Goal: Task Accomplishment & Management: Use online tool/utility

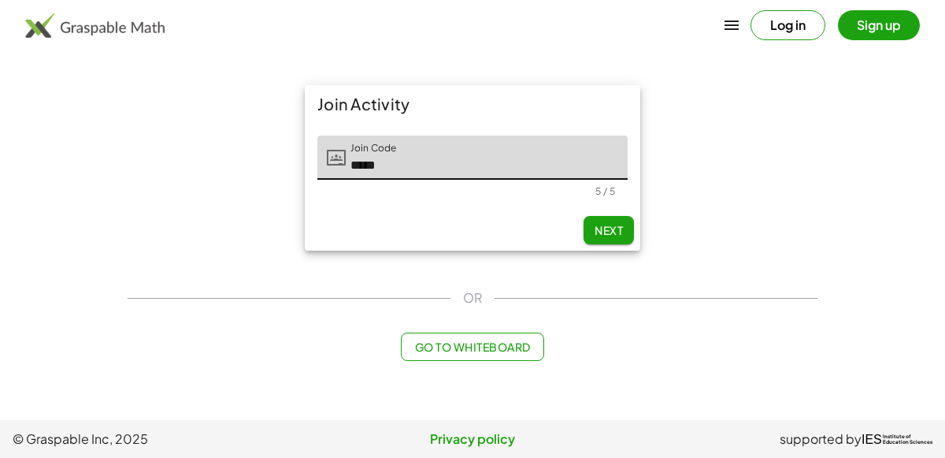
type input "*****"
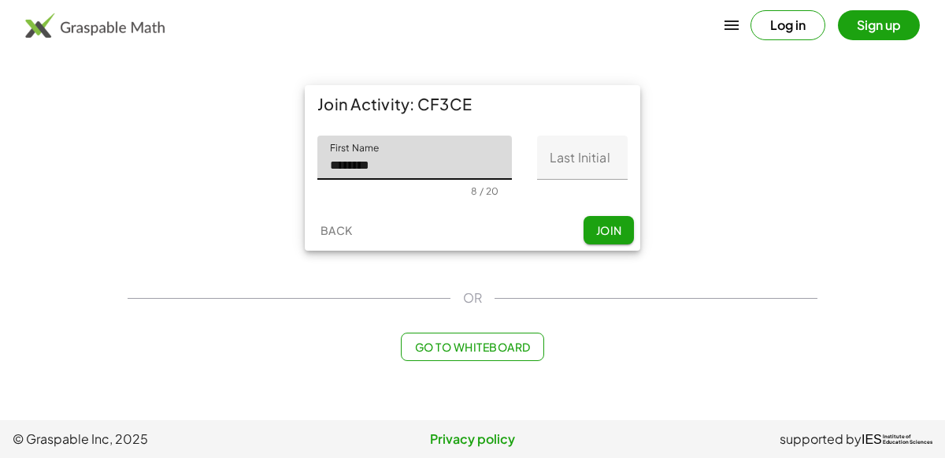
type input "********"
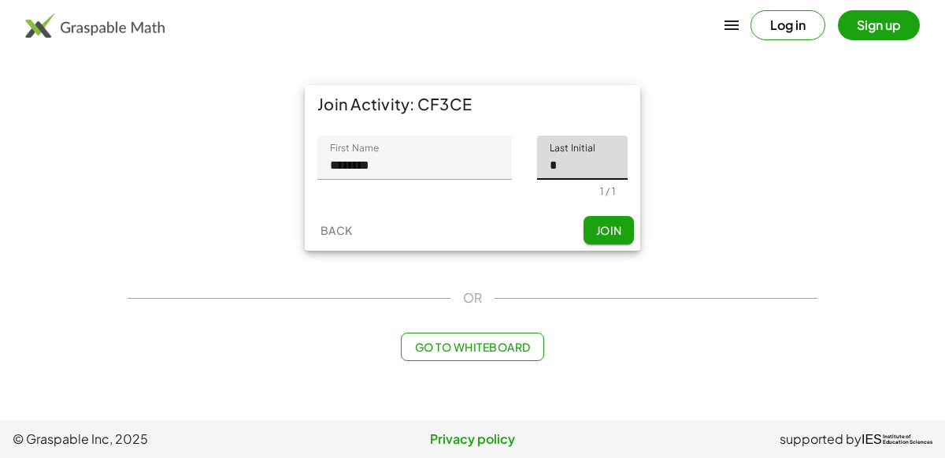
type input "*"
click at [586, 220] on button "Join" at bounding box center [609, 230] width 50 height 28
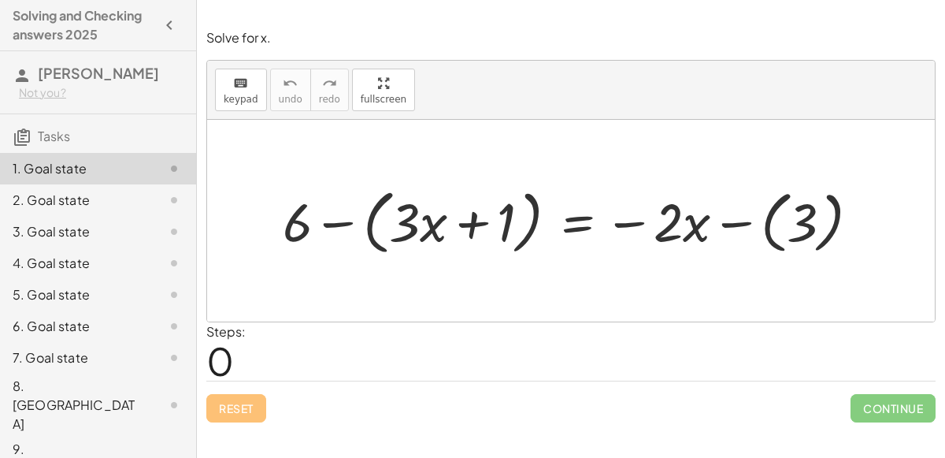
click at [573, 226] on div at bounding box center [577, 220] width 605 height 78
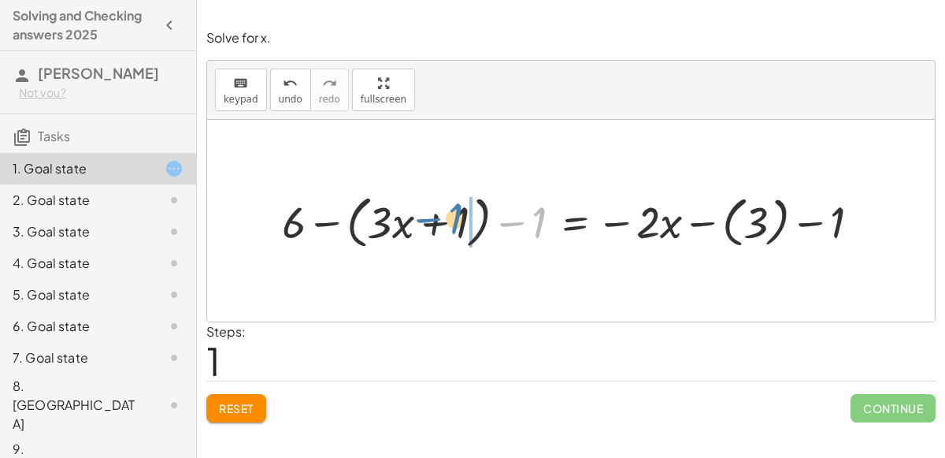
drag, startPoint x: 507, startPoint y: 220, endPoint x: 421, endPoint y: 215, distance: 86.0
click at [421, 215] on div at bounding box center [577, 220] width 606 height 65
click at [491, 224] on div at bounding box center [577, 220] width 606 height 65
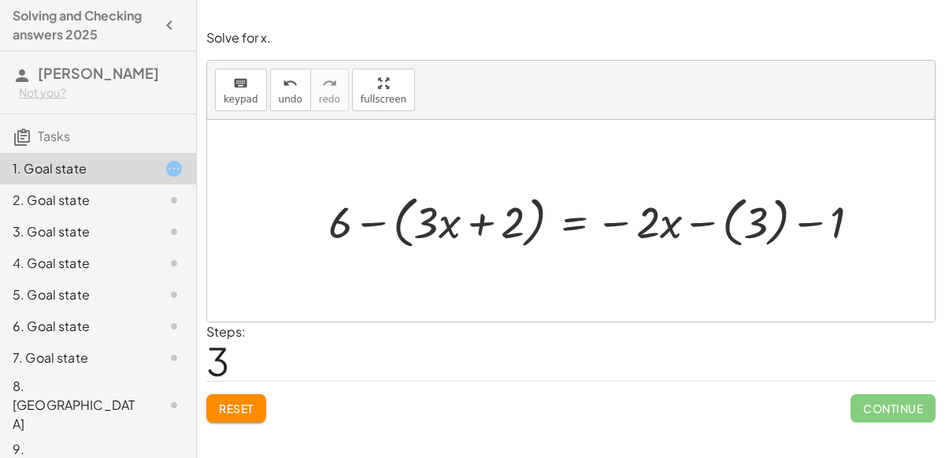
click at [808, 221] on div at bounding box center [601, 220] width 560 height 65
drag, startPoint x: 808, startPoint y: 221, endPoint x: 692, endPoint y: 221, distance: 115.8
click at [692, 221] on div at bounding box center [601, 220] width 560 height 65
click at [749, 221] on div at bounding box center [601, 220] width 560 height 65
click at [237, 406] on span "Reset" at bounding box center [236, 408] width 35 height 14
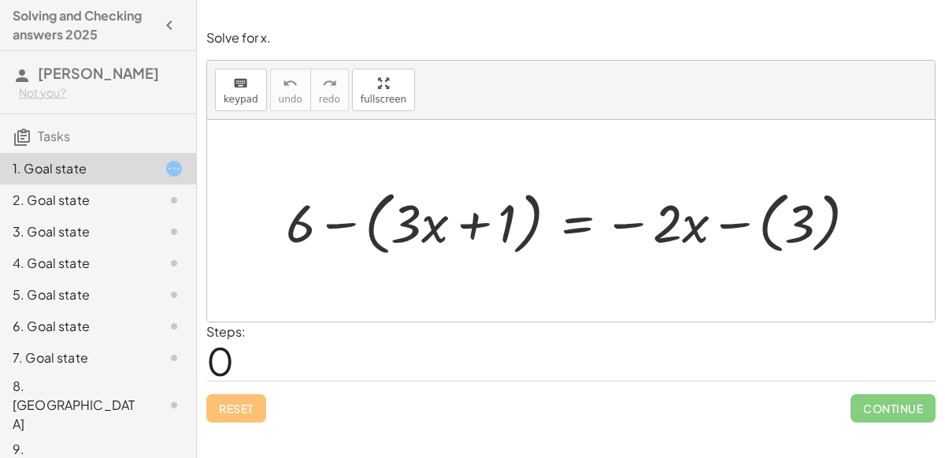
click at [574, 222] on div at bounding box center [577, 220] width 599 height 77
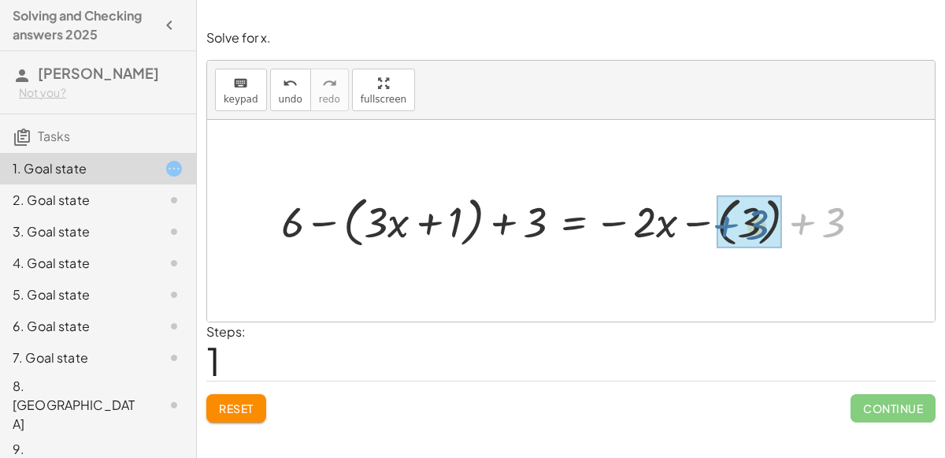
drag, startPoint x: 802, startPoint y: 218, endPoint x: 722, endPoint y: 218, distance: 79.5
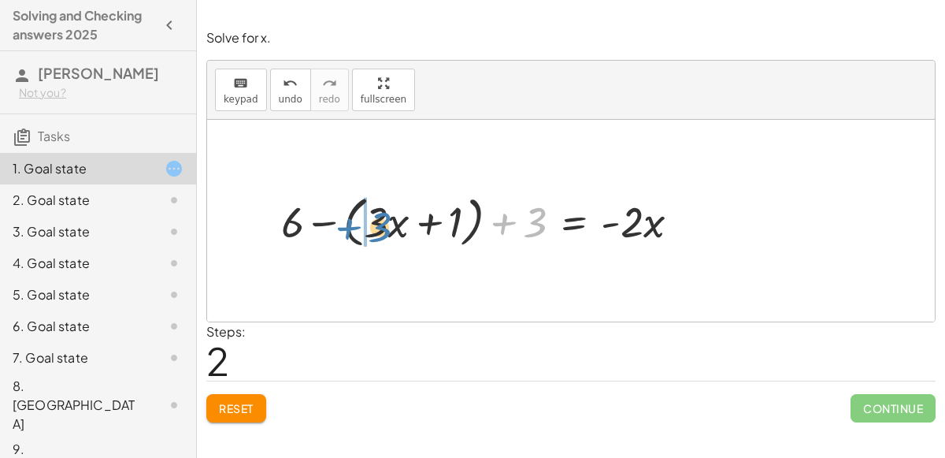
drag, startPoint x: 509, startPoint y: 223, endPoint x: 354, endPoint y: 227, distance: 155.2
click at [354, 227] on div at bounding box center [486, 220] width 427 height 63
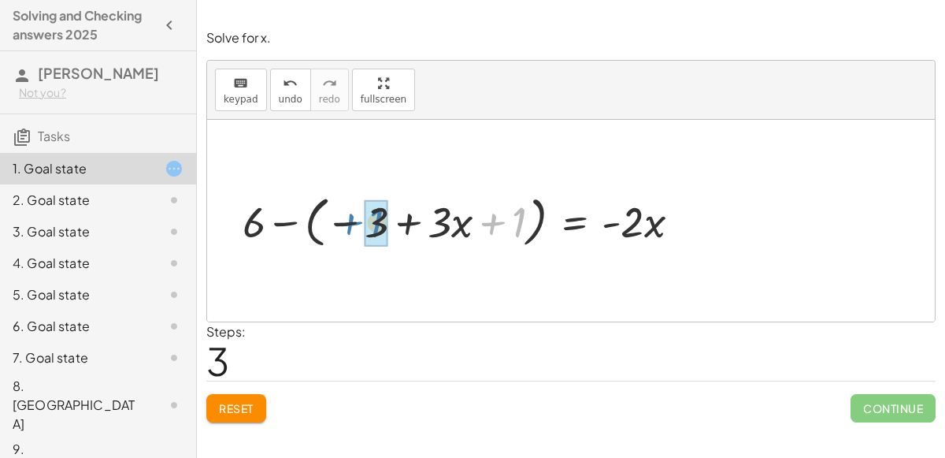
drag, startPoint x: 517, startPoint y: 224, endPoint x: 376, endPoint y: 224, distance: 141.0
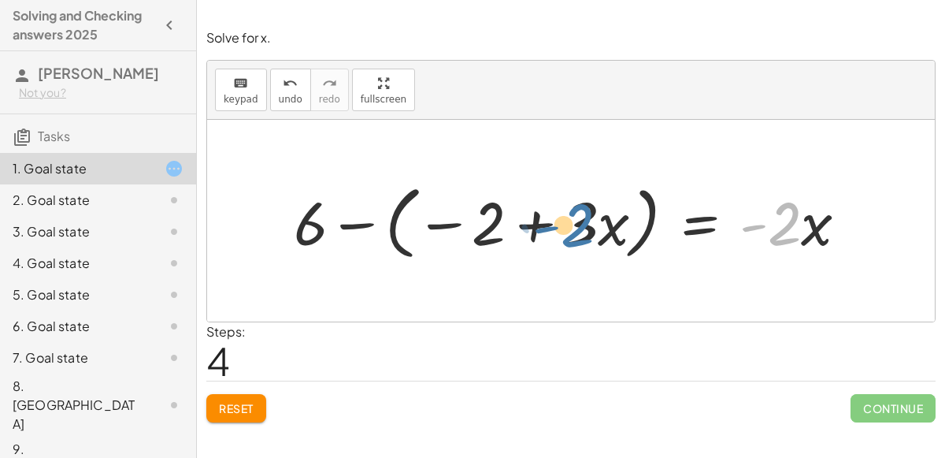
drag, startPoint x: 777, startPoint y: 234, endPoint x: 569, endPoint y: 235, distance: 208.7
click at [569, 235] on div at bounding box center [577, 220] width 582 height 88
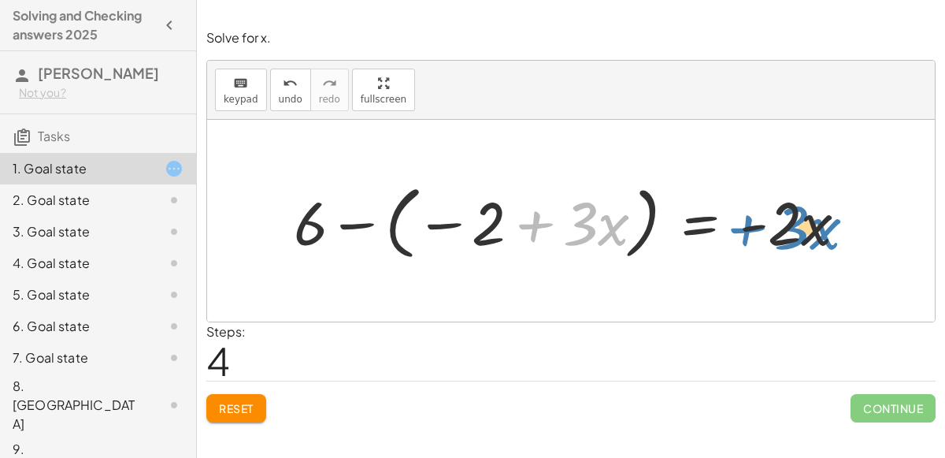
drag, startPoint x: 597, startPoint y: 229, endPoint x: 809, endPoint y: 234, distance: 211.9
click at [809, 234] on div at bounding box center [577, 220] width 582 height 88
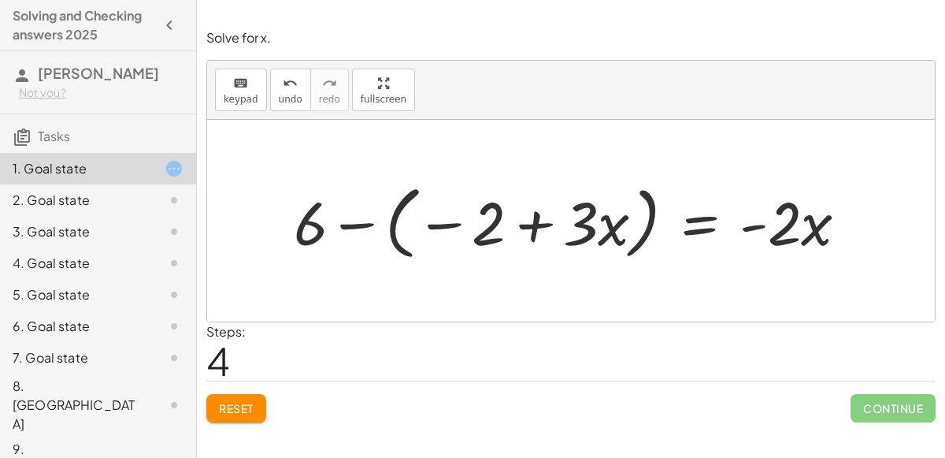
click at [703, 212] on div at bounding box center [577, 220] width 582 height 88
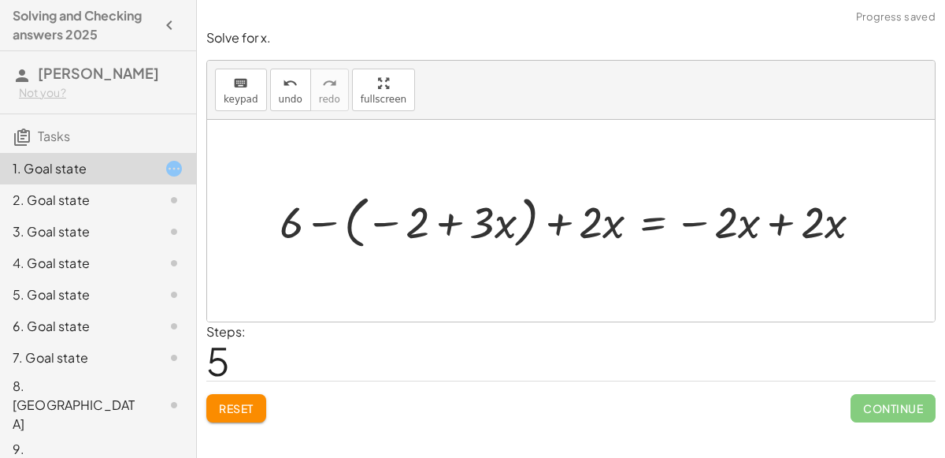
click at [777, 224] on div at bounding box center [577, 220] width 610 height 65
drag, startPoint x: 589, startPoint y: 223, endPoint x: 725, endPoint y: 235, distance: 136.0
click at [725, 235] on div at bounding box center [505, 220] width 466 height 65
click at [251, 411] on span "Reset" at bounding box center [236, 408] width 35 height 14
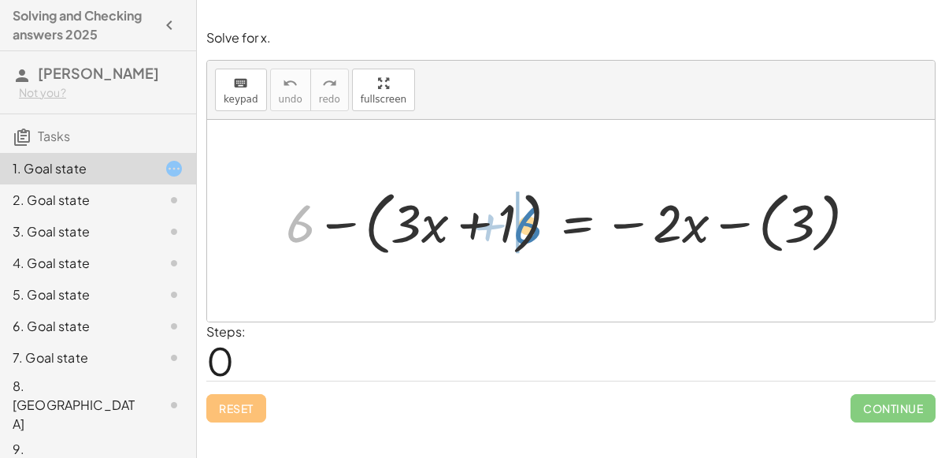
drag, startPoint x: 291, startPoint y: 228, endPoint x: 521, endPoint y: 229, distance: 230.0
click at [521, 229] on div at bounding box center [577, 220] width 599 height 77
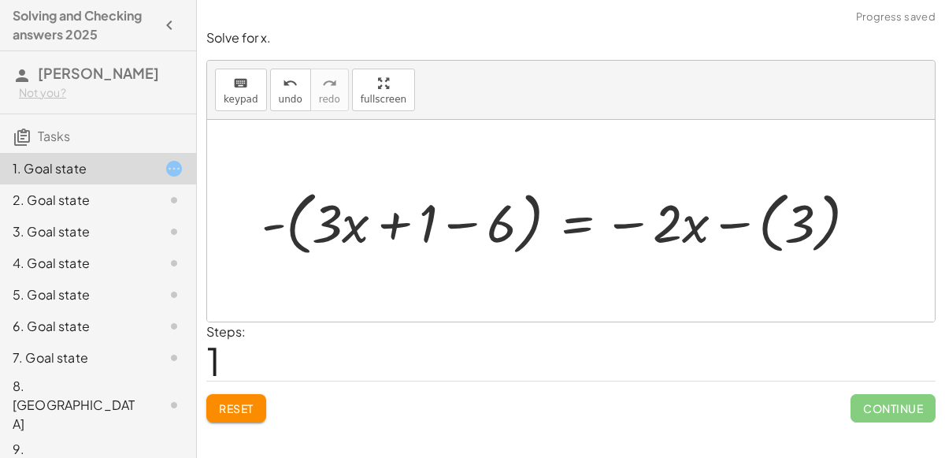
click at [454, 221] on div at bounding box center [566, 220] width 624 height 77
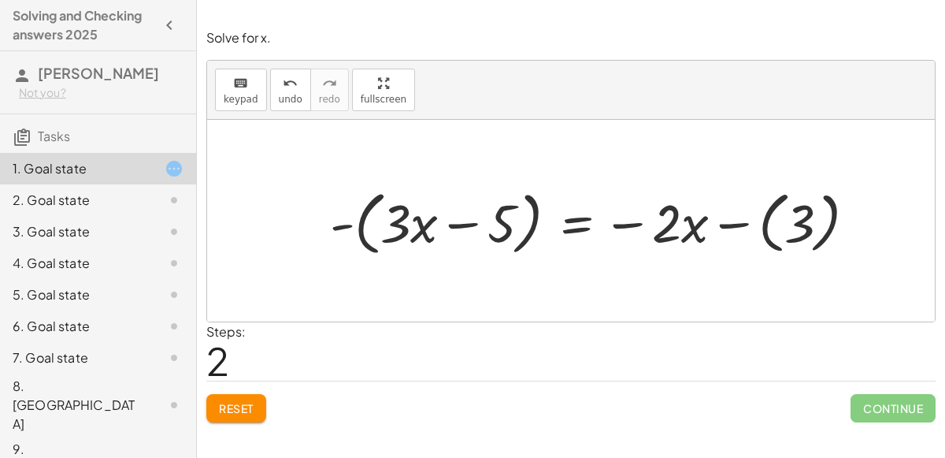
click at [576, 224] on div at bounding box center [599, 220] width 554 height 77
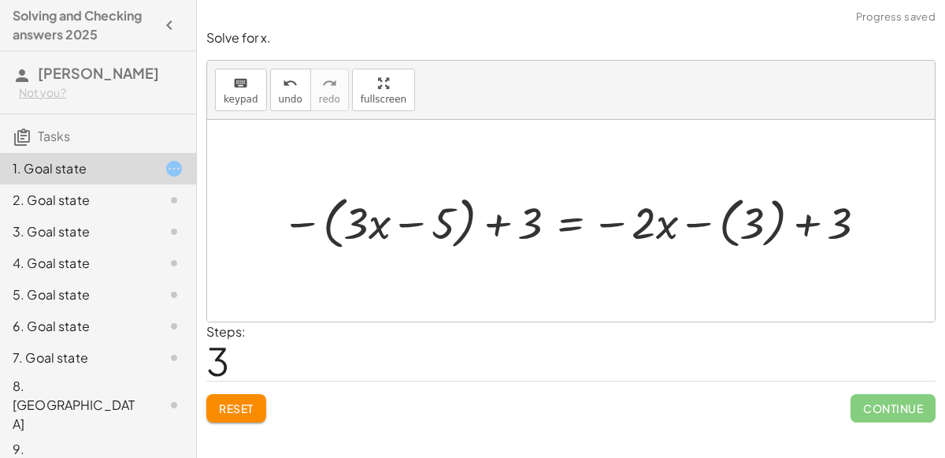
click at [799, 221] on div at bounding box center [577, 220] width 606 height 65
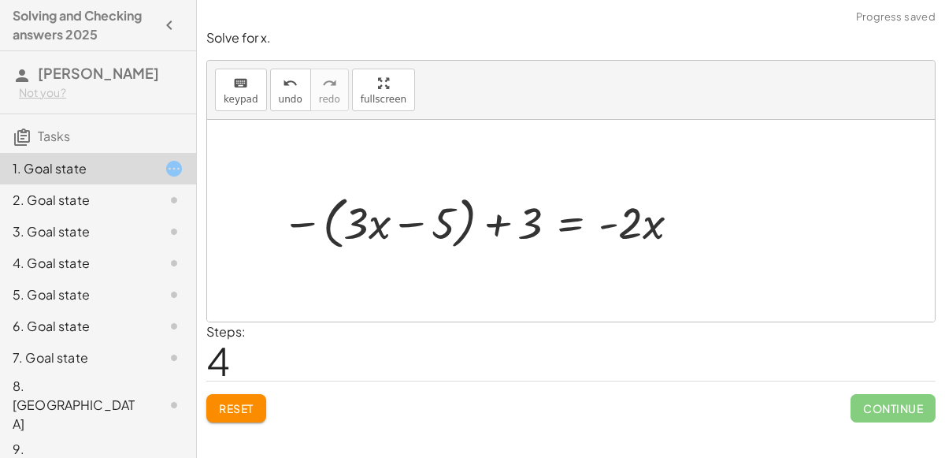
click at [499, 223] on div at bounding box center [483, 220] width 419 height 65
click at [413, 220] on div at bounding box center [483, 220] width 419 height 65
click at [565, 224] on div at bounding box center [483, 220] width 419 height 65
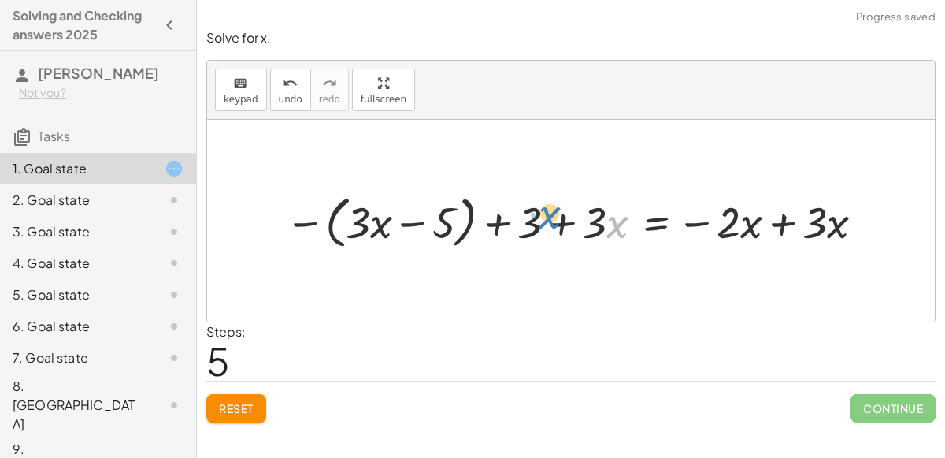
drag, startPoint x: 610, startPoint y: 224, endPoint x: 579, endPoint y: 220, distance: 31.7
click at [579, 220] on div at bounding box center [577, 220] width 600 height 64
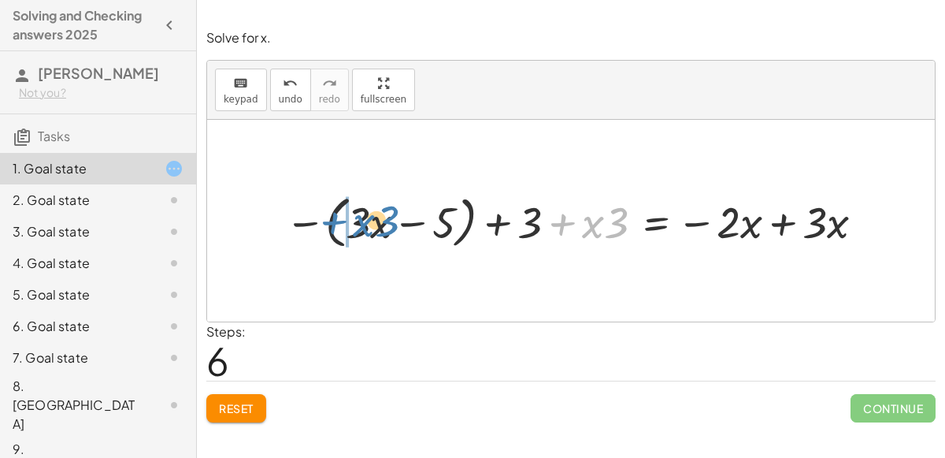
drag, startPoint x: 613, startPoint y: 223, endPoint x: 386, endPoint y: 221, distance: 226.8
click at [386, 221] on div at bounding box center [577, 220] width 600 height 64
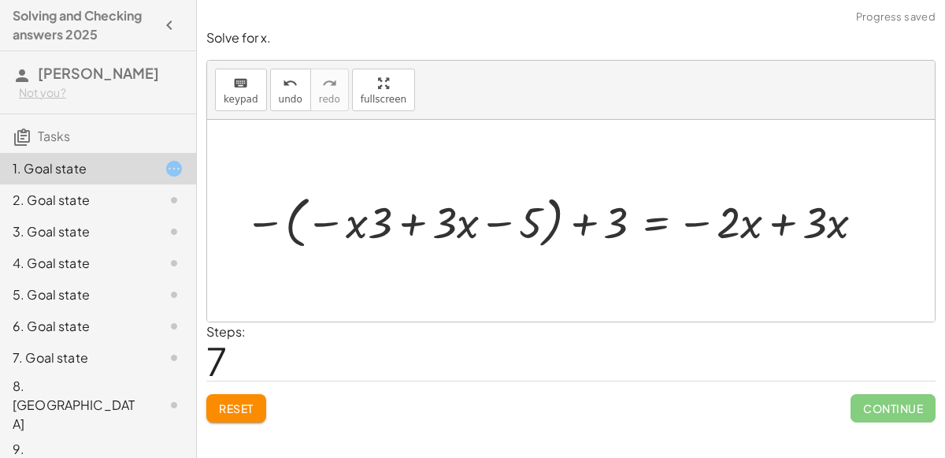
click at [406, 221] on div at bounding box center [557, 220] width 640 height 64
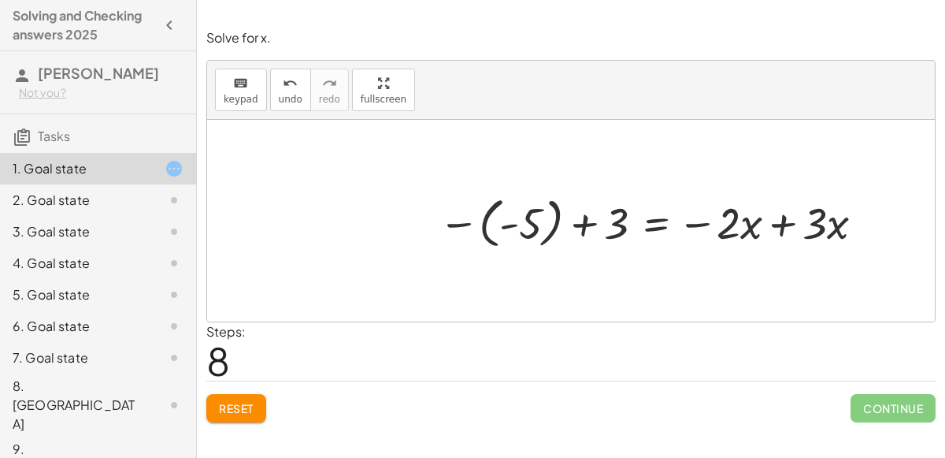
click at [782, 225] on div at bounding box center [654, 221] width 447 height 62
click at [782, 225] on div at bounding box center [571, 221] width 728 height 202
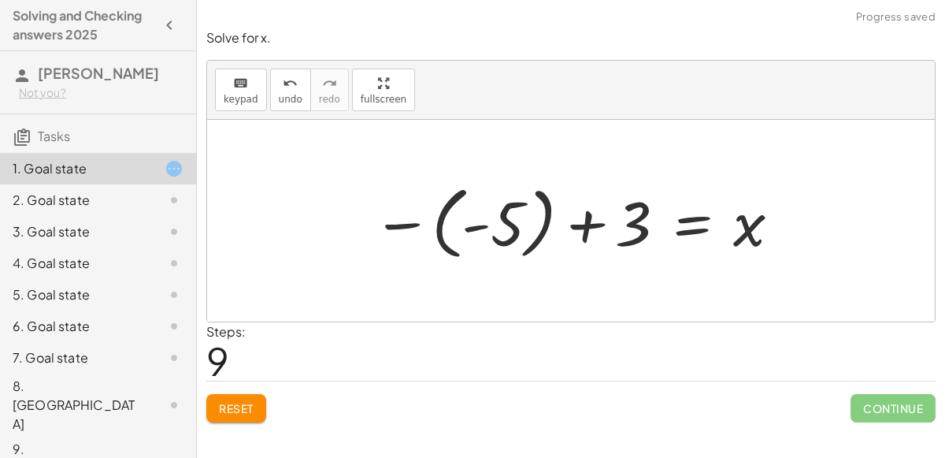
click at [580, 226] on div at bounding box center [577, 220] width 425 height 87
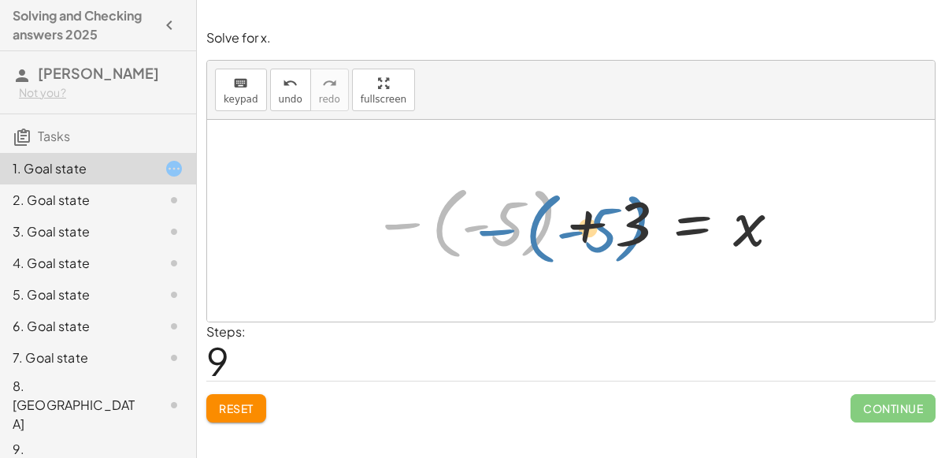
drag, startPoint x: 399, startPoint y: 224, endPoint x: 486, endPoint y: 226, distance: 87.5
click at [486, 226] on div at bounding box center [577, 220] width 425 height 87
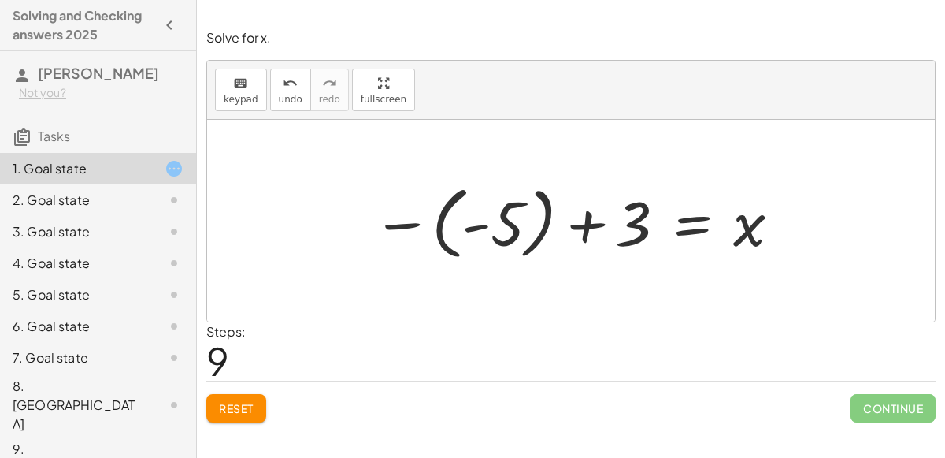
click at [695, 219] on div at bounding box center [577, 220] width 425 height 87
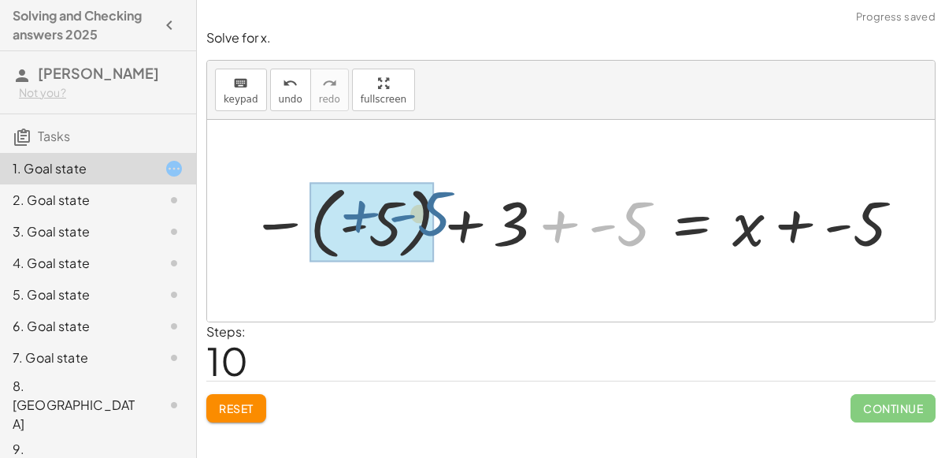
drag, startPoint x: 603, startPoint y: 224, endPoint x: 380, endPoint y: 220, distance: 223.7
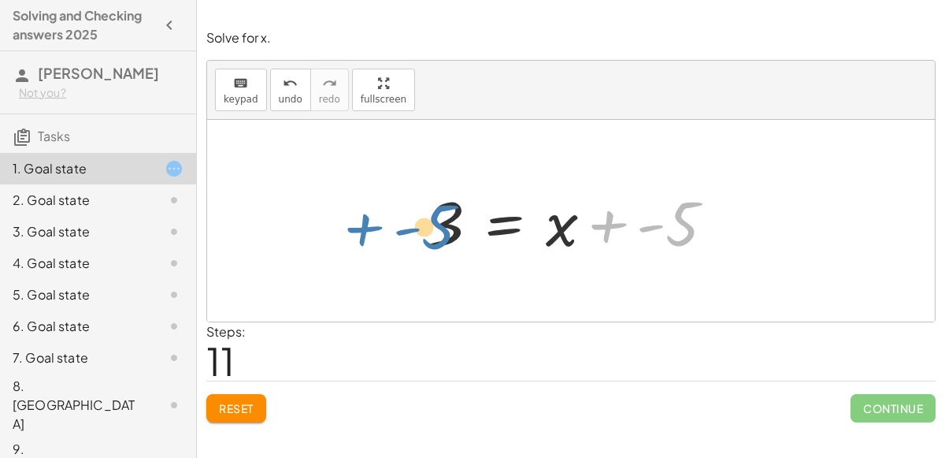
drag, startPoint x: 679, startPoint y: 237, endPoint x: 423, endPoint y: 237, distance: 256.0
click at [423, 237] on div at bounding box center [577, 220] width 315 height 81
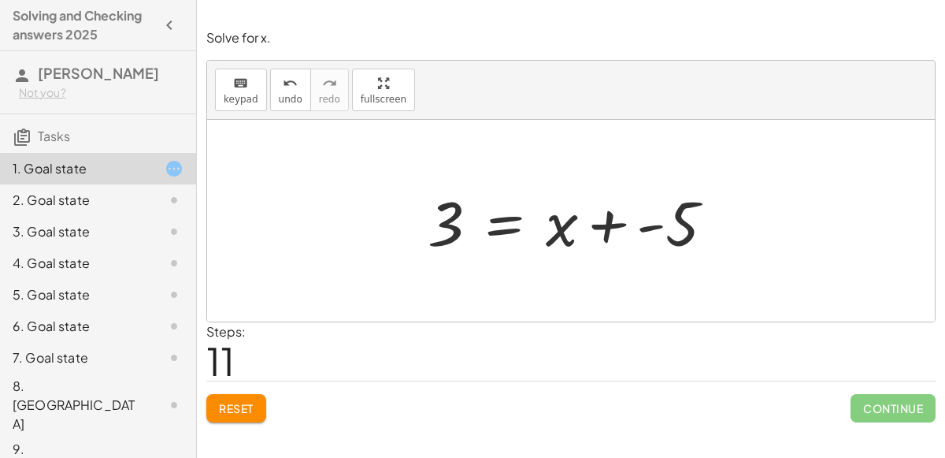
click at [507, 221] on div at bounding box center [577, 220] width 315 height 81
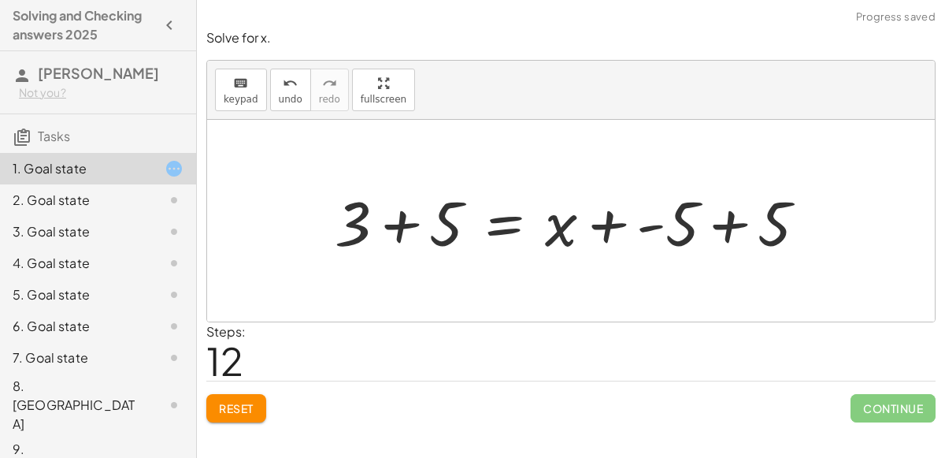
click at [395, 224] on div at bounding box center [577, 220] width 500 height 81
click at [732, 225] on div at bounding box center [623, 220] width 410 height 81
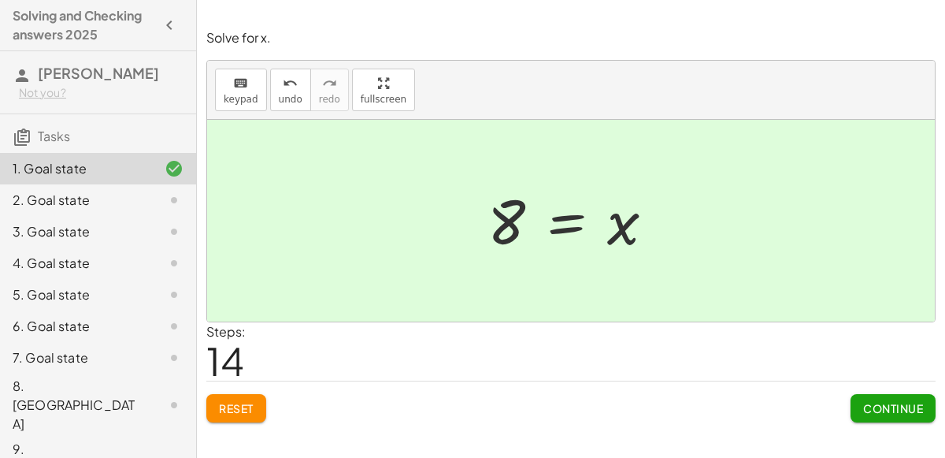
click at [903, 401] on span "Continue" at bounding box center [893, 408] width 60 height 14
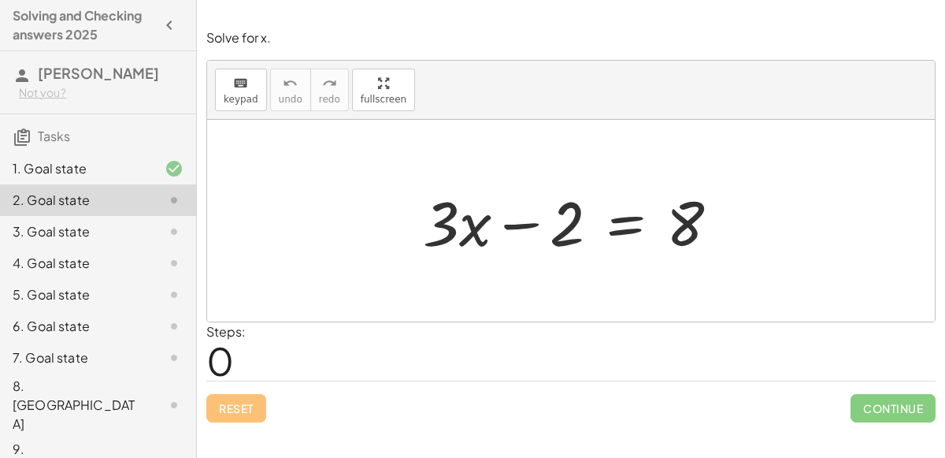
click at [614, 218] on div at bounding box center [577, 220] width 324 height 81
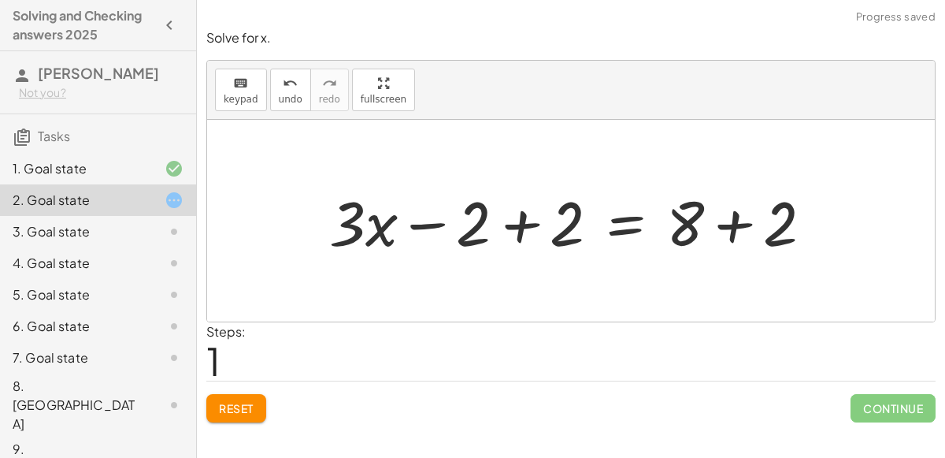
click at [512, 224] on div at bounding box center [577, 220] width 512 height 81
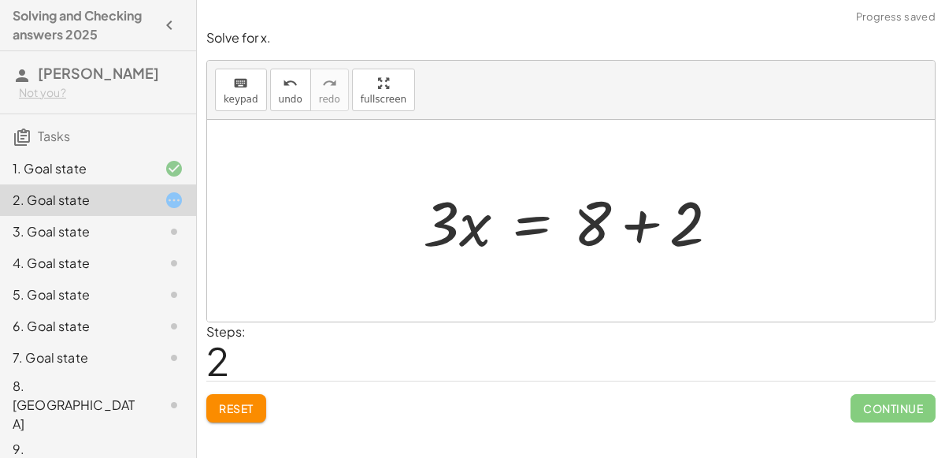
click at [640, 217] on div at bounding box center [577, 220] width 324 height 81
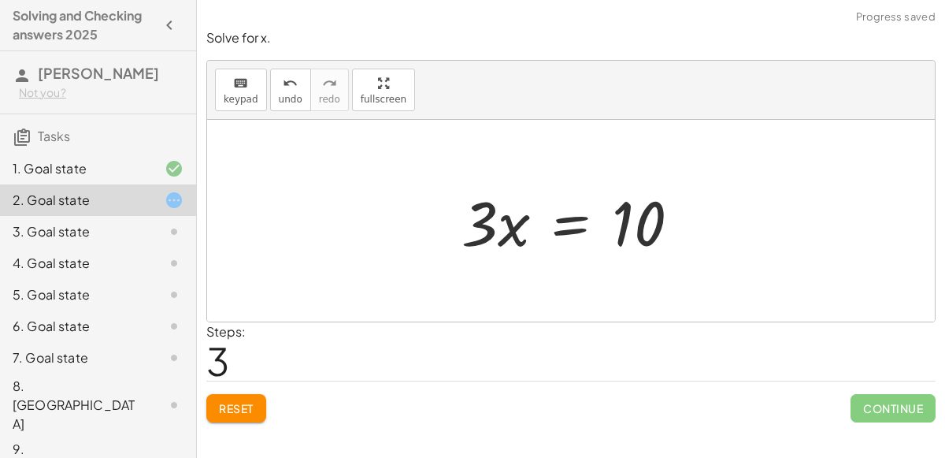
click at [577, 224] on div at bounding box center [577, 220] width 247 height 81
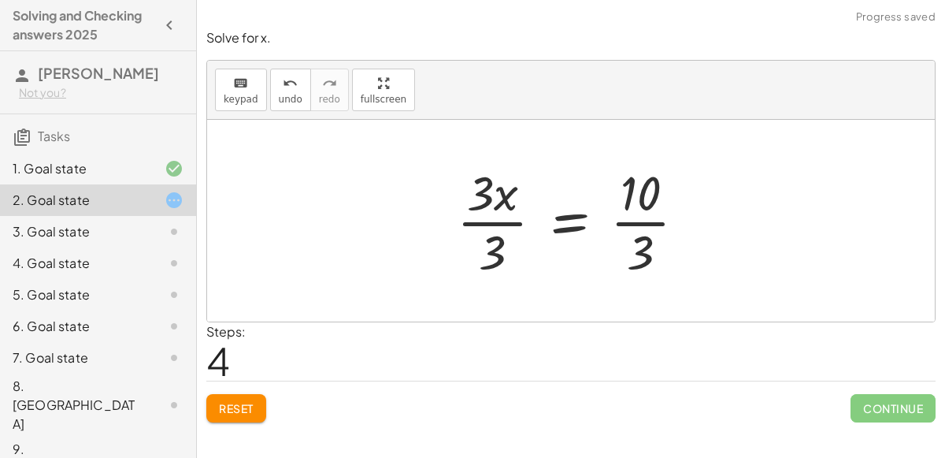
click at [495, 219] on div at bounding box center [578, 220] width 258 height 121
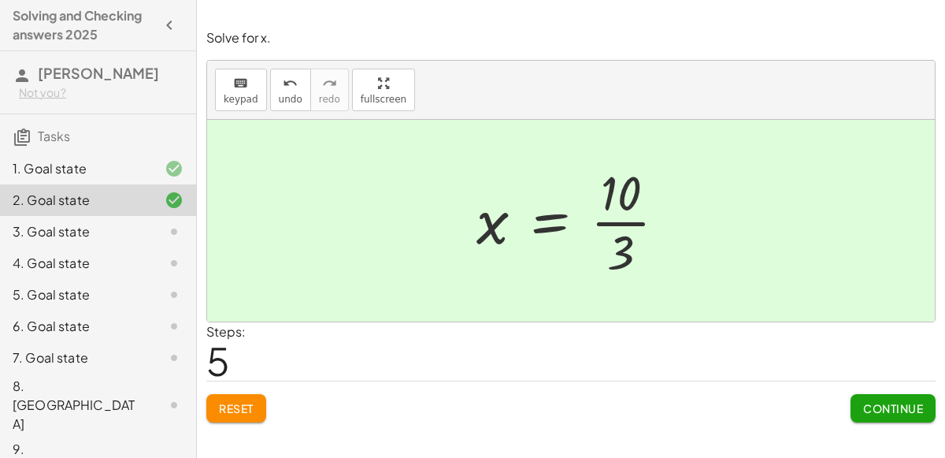
click at [878, 401] on span "Continue" at bounding box center [893, 408] width 60 height 14
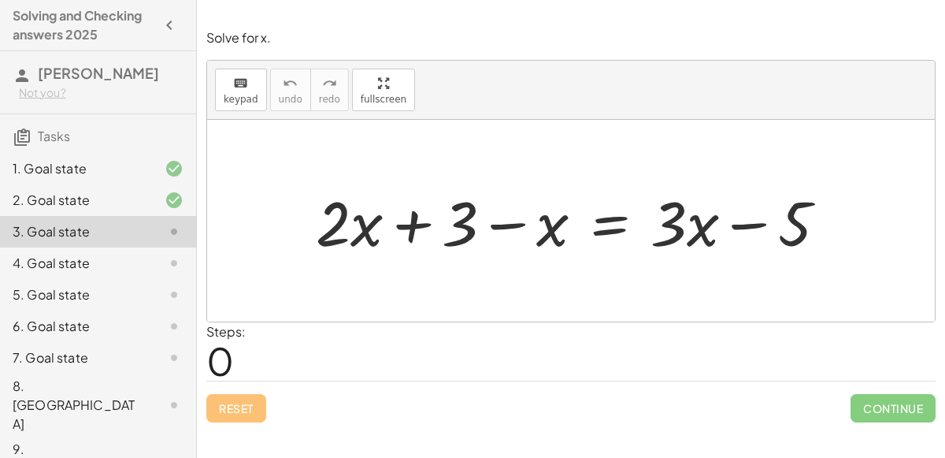
click at [606, 221] on div at bounding box center [577, 220] width 539 height 81
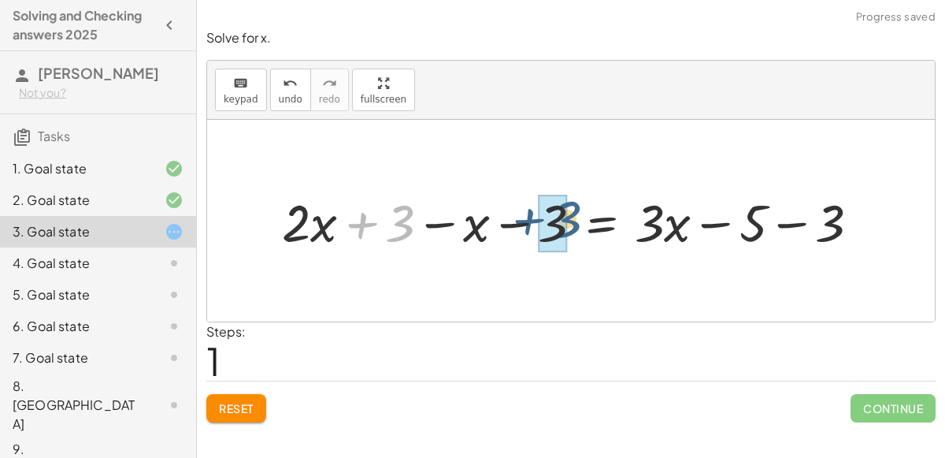
drag, startPoint x: 400, startPoint y: 217, endPoint x: 565, endPoint y: 213, distance: 165.4
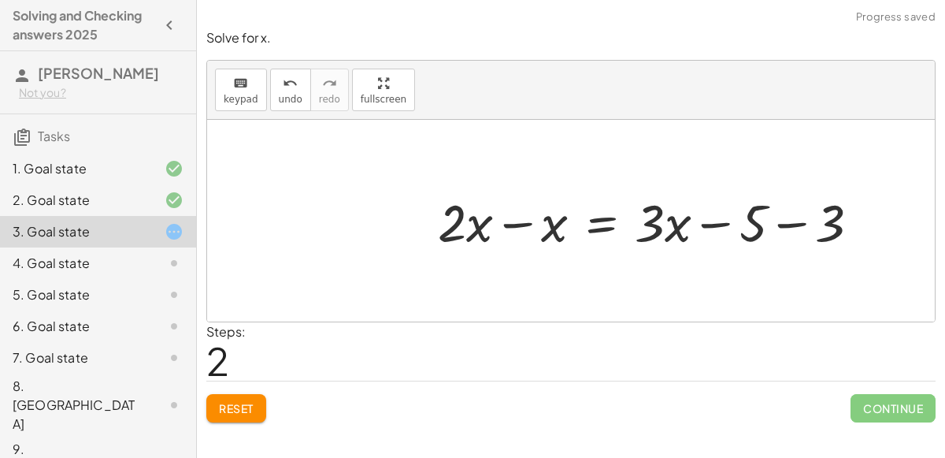
click at [794, 222] on div at bounding box center [655, 221] width 450 height 68
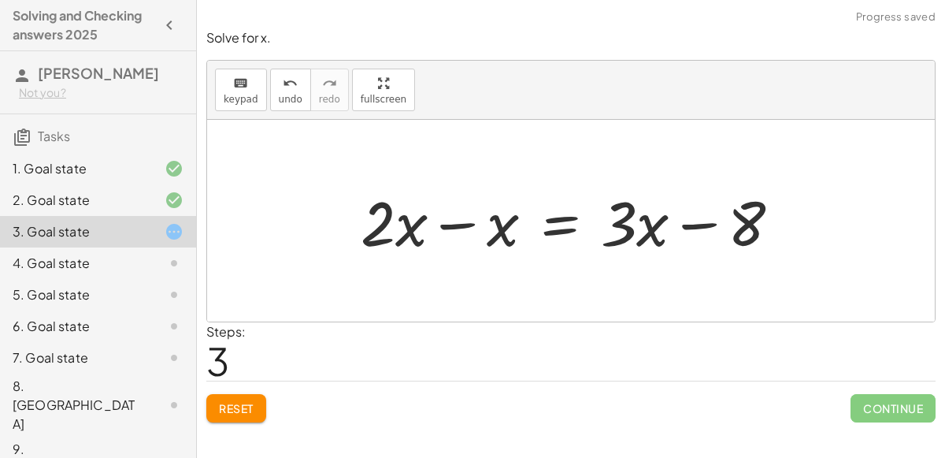
click at [450, 228] on div at bounding box center [577, 220] width 448 height 81
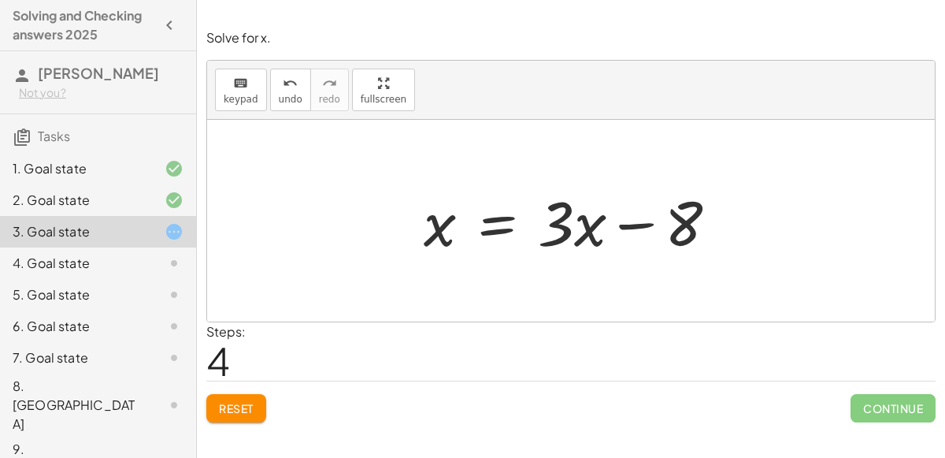
click at [496, 225] on div at bounding box center [577, 220] width 323 height 81
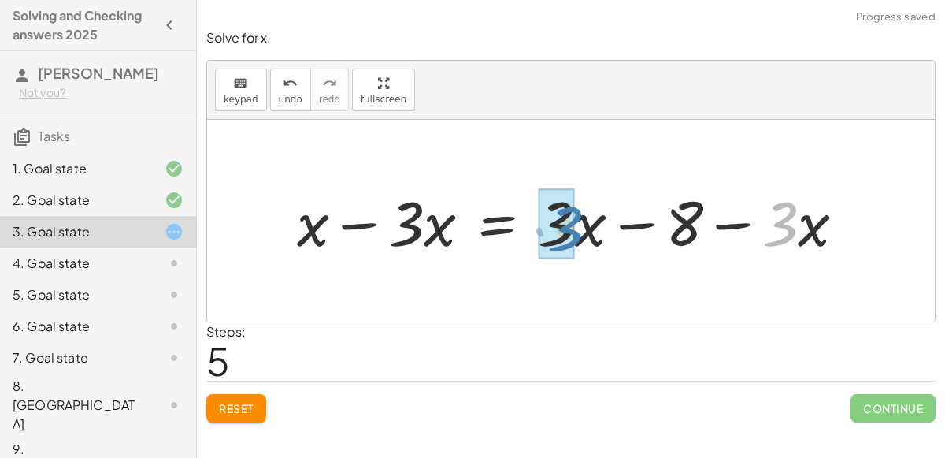
drag, startPoint x: 793, startPoint y: 218, endPoint x: 579, endPoint y: 223, distance: 214.3
click at [579, 223] on div at bounding box center [577, 220] width 577 height 81
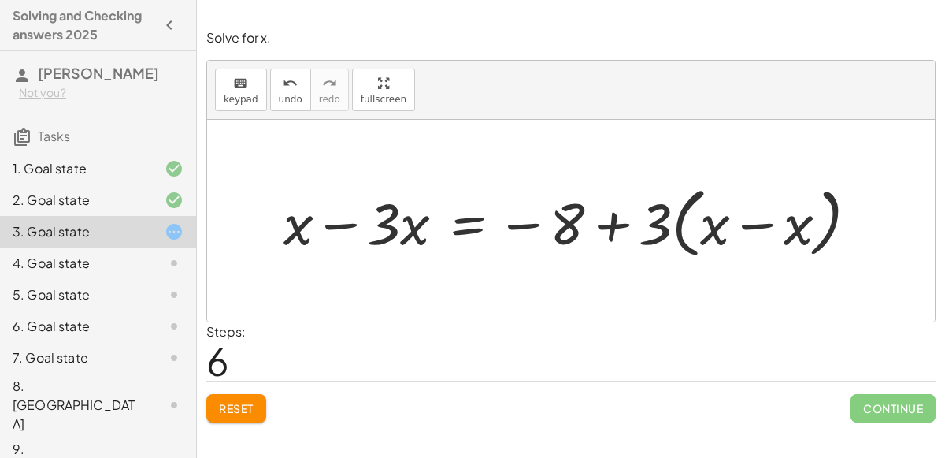
click at [759, 220] on div at bounding box center [577, 220] width 602 height 83
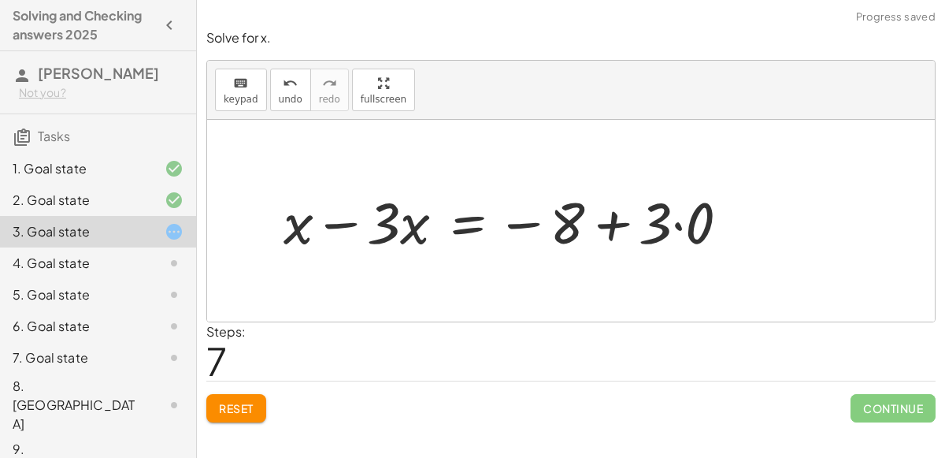
click at [680, 221] on div at bounding box center [513, 220] width 474 height 75
click at [614, 221] on div at bounding box center [490, 220] width 428 height 75
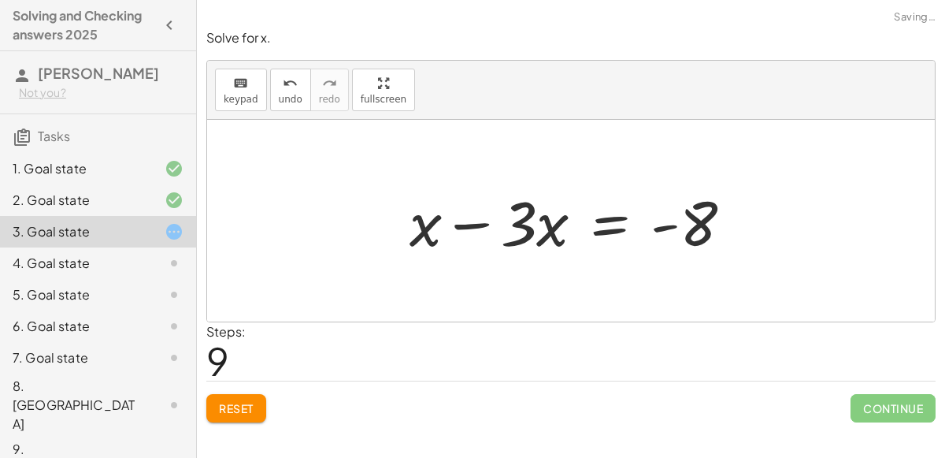
click at [481, 221] on div at bounding box center [577, 220] width 351 height 81
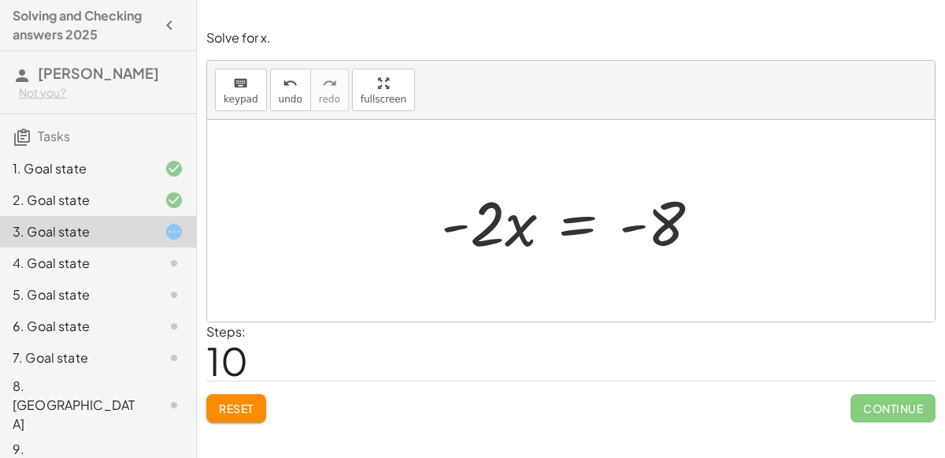
click at [572, 223] on div at bounding box center [576, 220] width 287 height 81
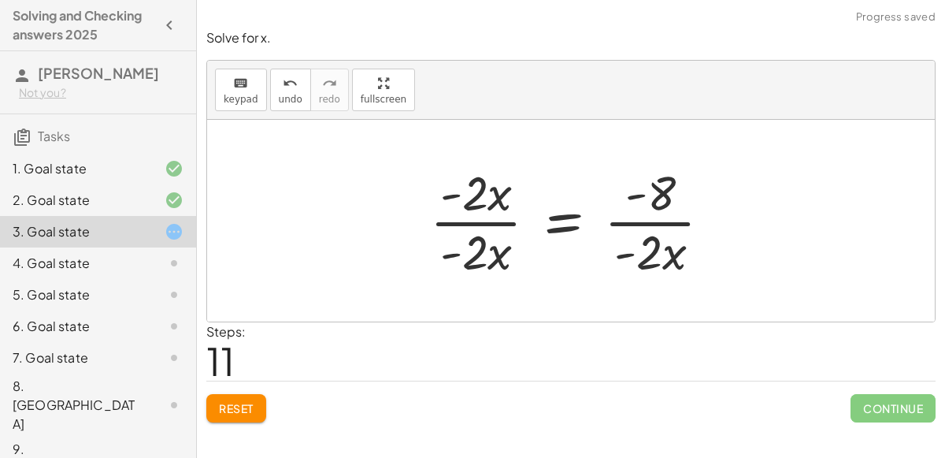
click at [496, 223] on div at bounding box center [577, 220] width 310 height 121
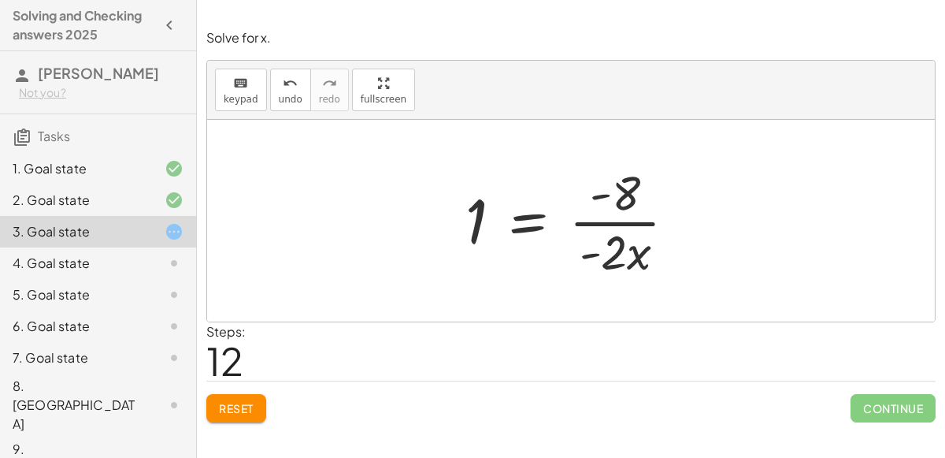
click at [615, 221] on div at bounding box center [577, 220] width 239 height 121
click at [291, 103] on button "undo undo" at bounding box center [290, 90] width 41 height 43
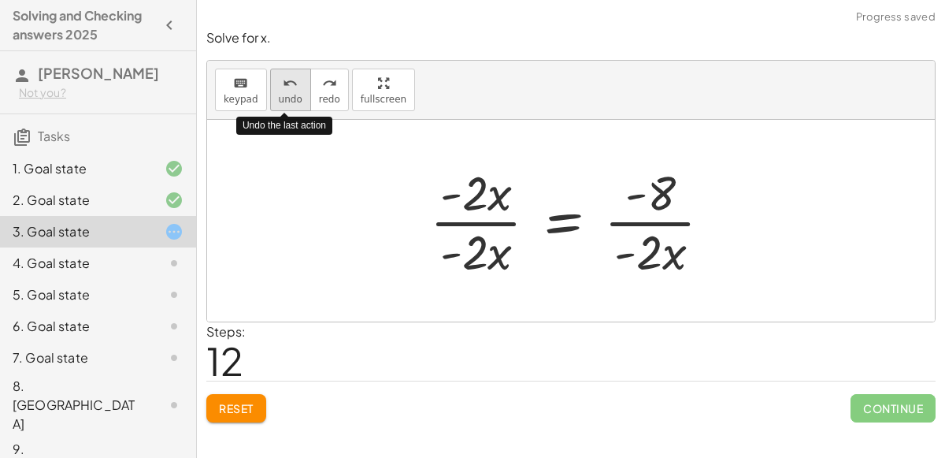
click at [291, 103] on button "undo undo" at bounding box center [290, 90] width 41 height 43
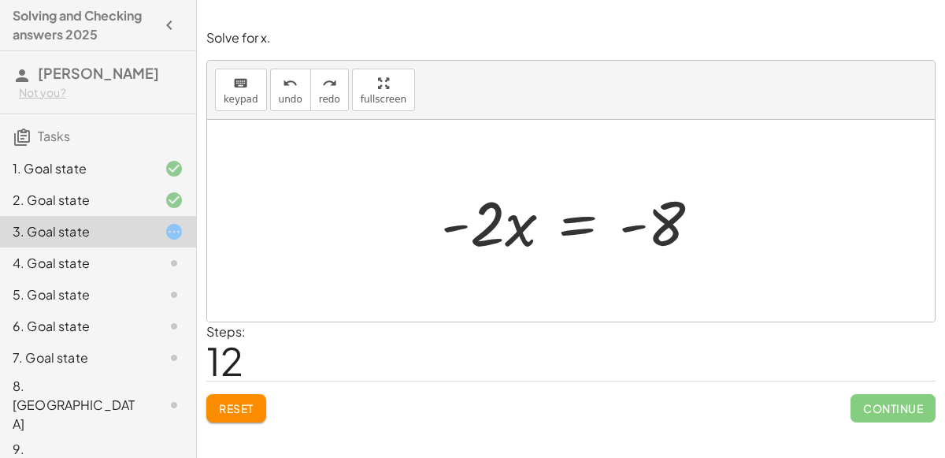
click at [584, 229] on div at bounding box center [576, 220] width 287 height 81
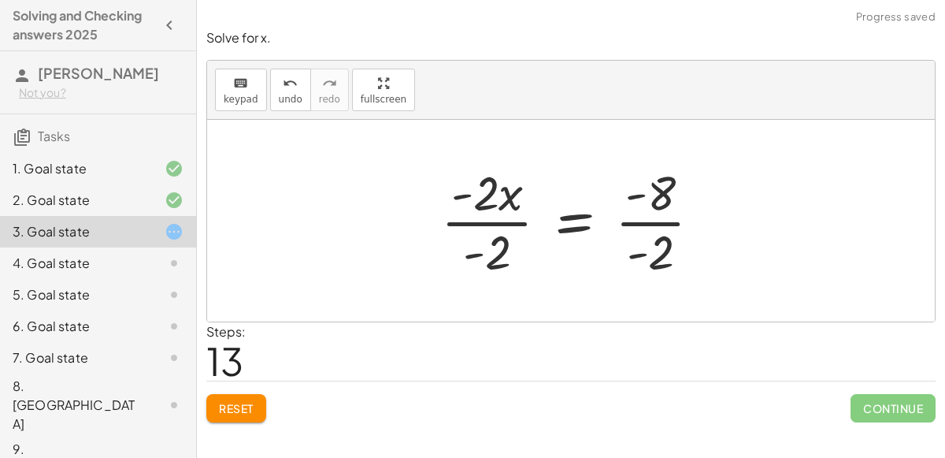
click at [497, 220] on div at bounding box center [577, 220] width 288 height 121
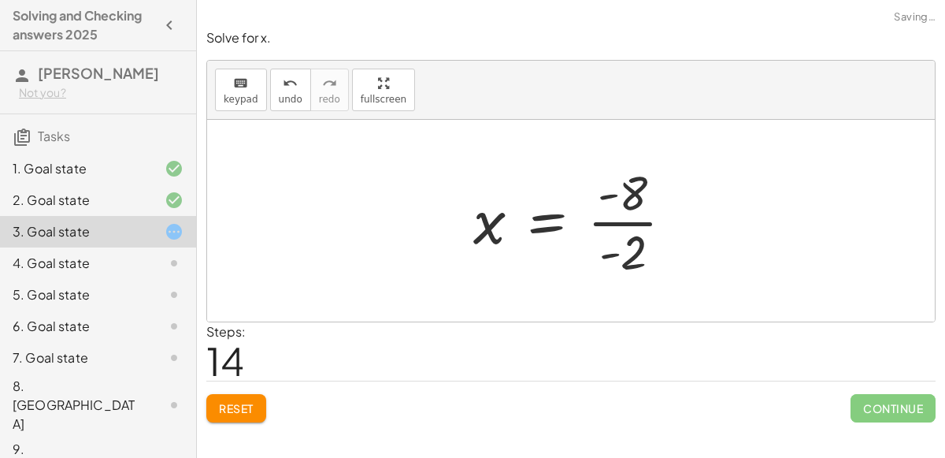
click at [651, 217] on div at bounding box center [579, 220] width 228 height 121
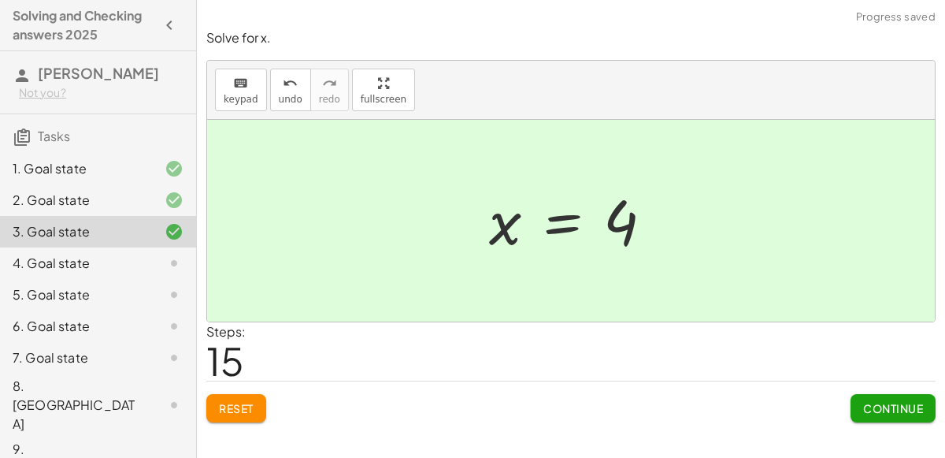
click at [894, 401] on span "Continue" at bounding box center [893, 408] width 60 height 14
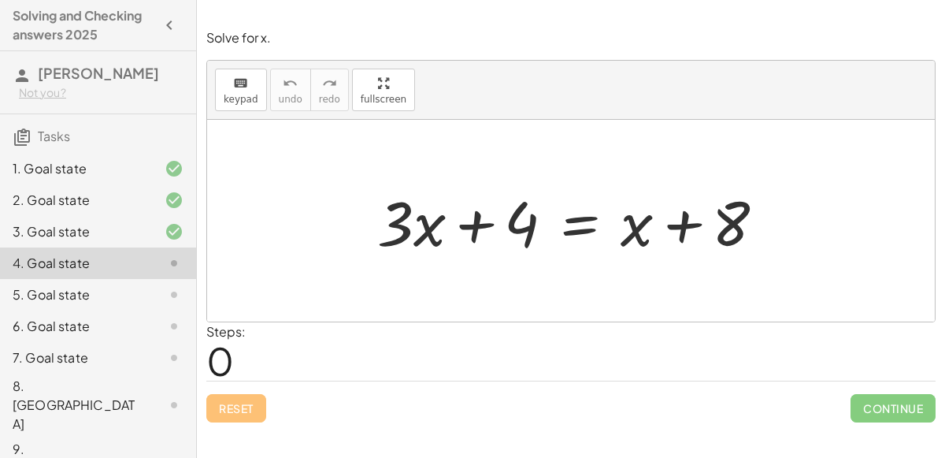
click at [580, 227] on div at bounding box center [577, 220] width 416 height 81
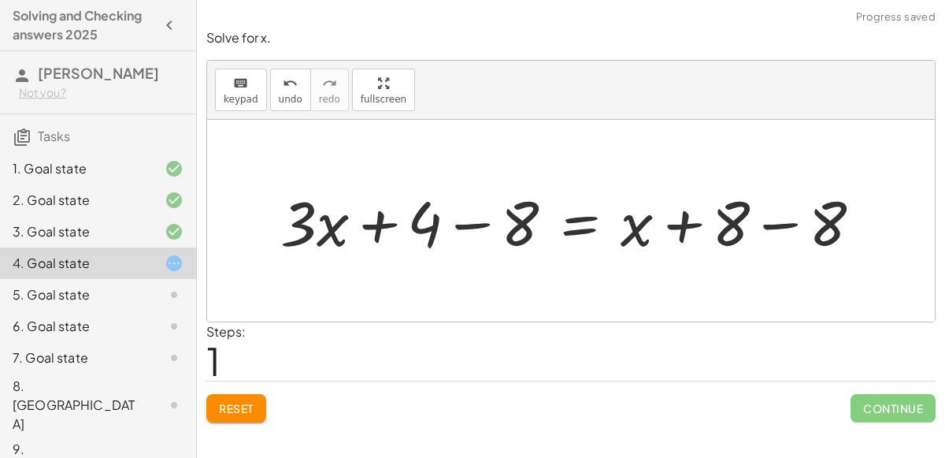
click at [461, 224] on div at bounding box center [577, 220] width 610 height 81
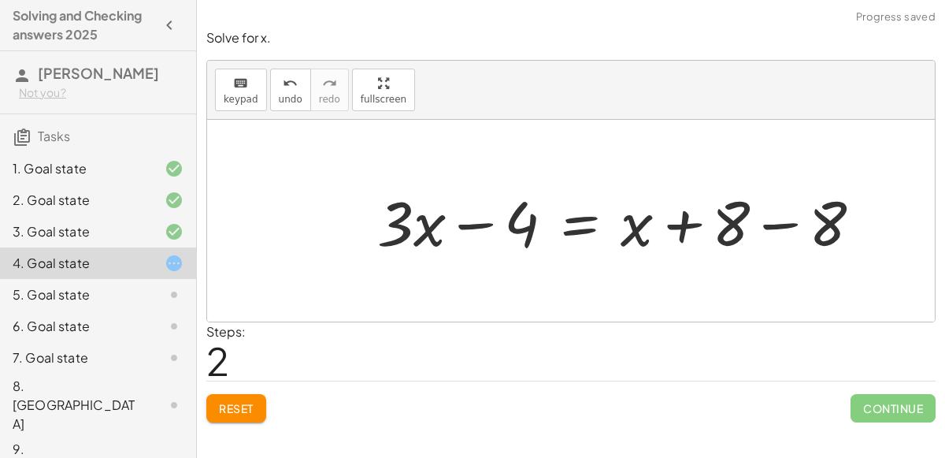
click at [783, 224] on div at bounding box center [625, 220] width 513 height 81
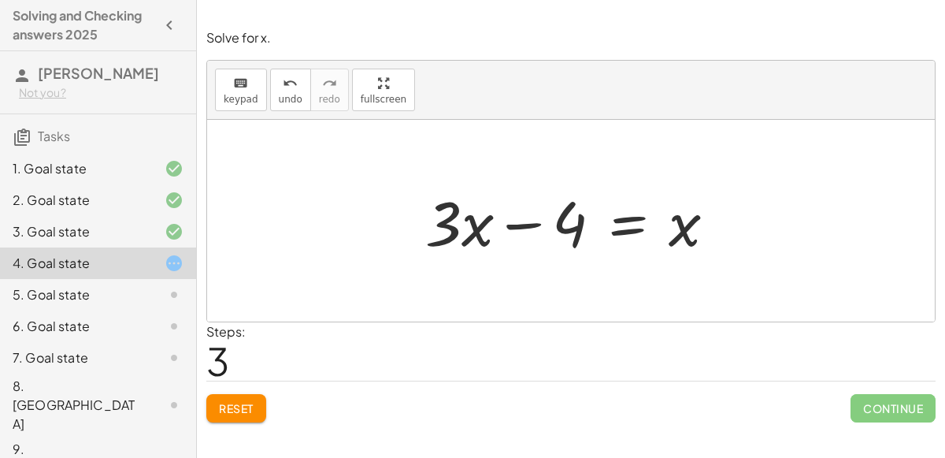
click at [621, 230] on div at bounding box center [577, 220] width 320 height 81
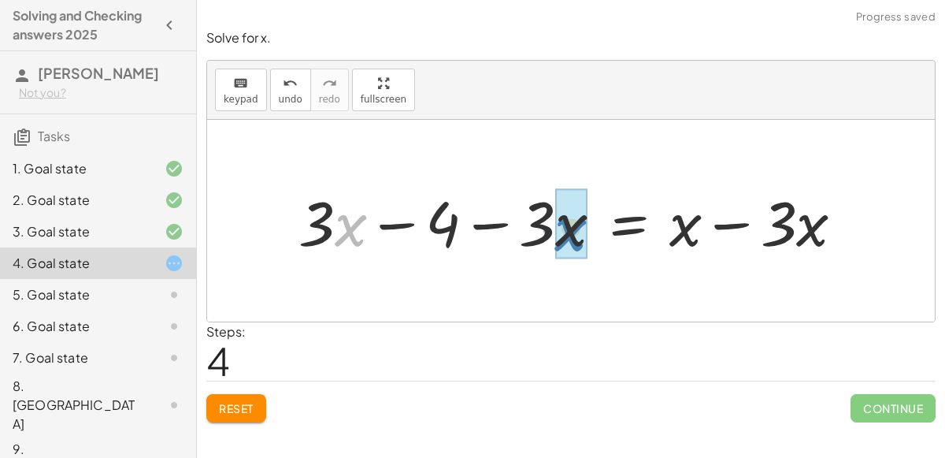
drag, startPoint x: 339, startPoint y: 212, endPoint x: 559, endPoint y: 216, distance: 219.8
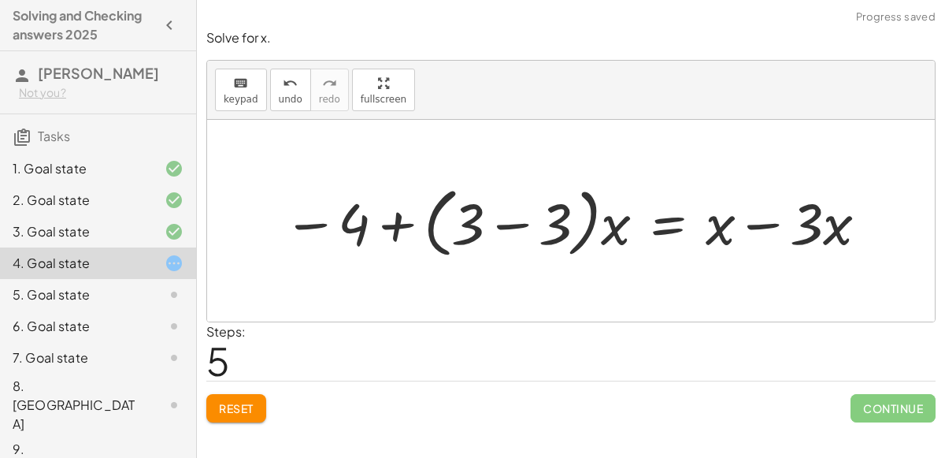
click at [522, 223] on div at bounding box center [577, 220] width 602 height 83
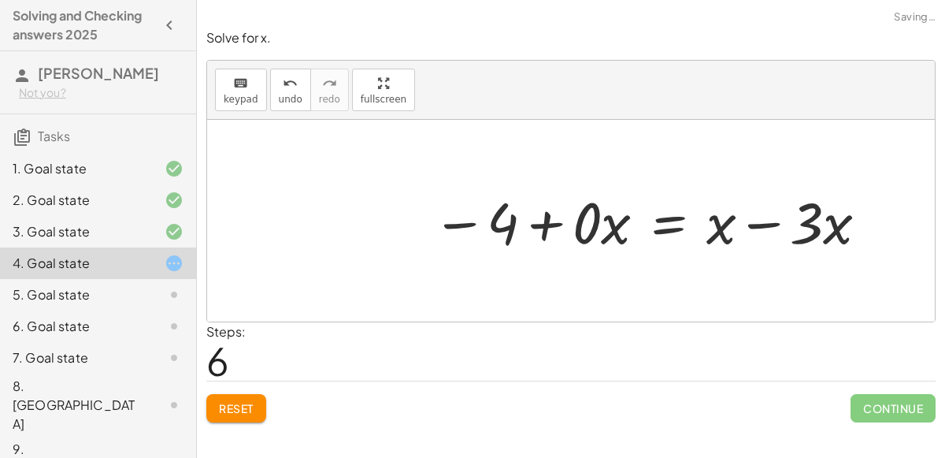
click at [605, 227] on div at bounding box center [652, 220] width 454 height 75
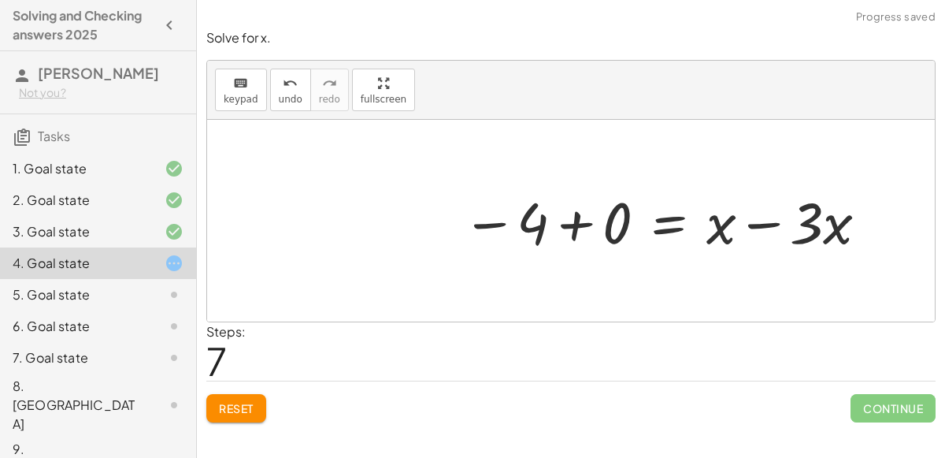
click at [580, 222] on div at bounding box center [666, 220] width 425 height 75
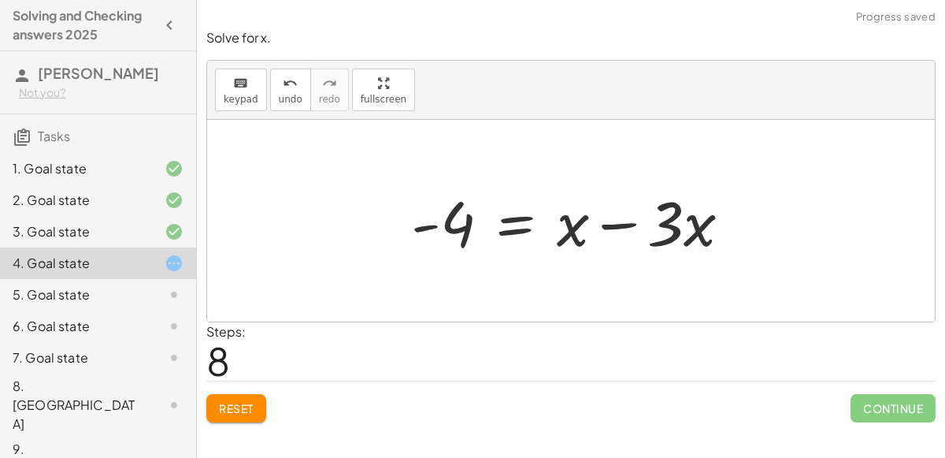
click at [616, 222] on div at bounding box center [577, 220] width 348 height 81
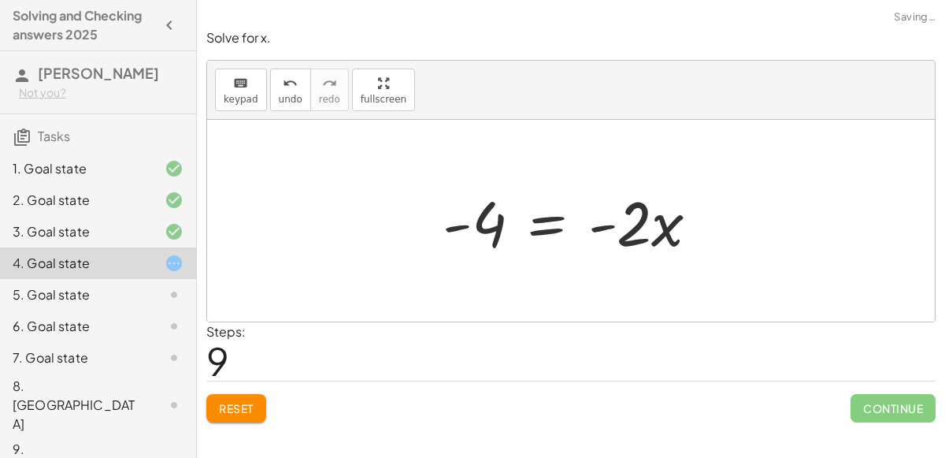
click at [554, 225] on div at bounding box center [577, 220] width 284 height 81
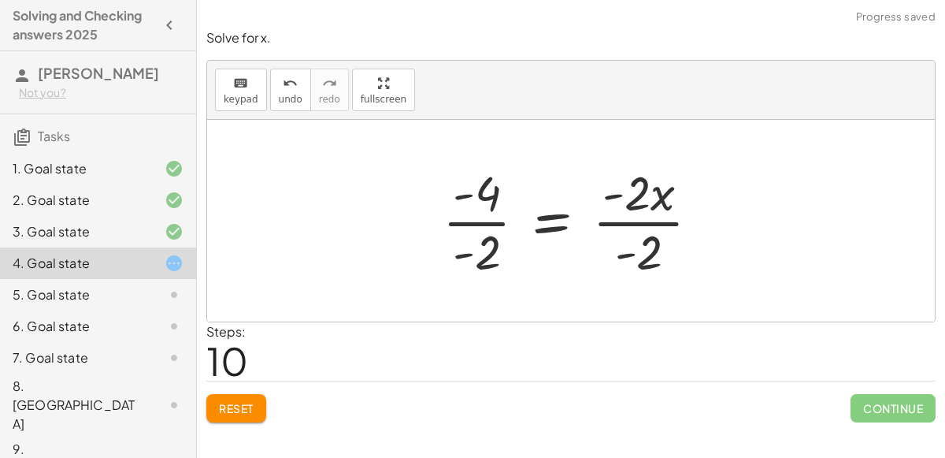
click at [488, 221] on div at bounding box center [578, 220] width 286 height 121
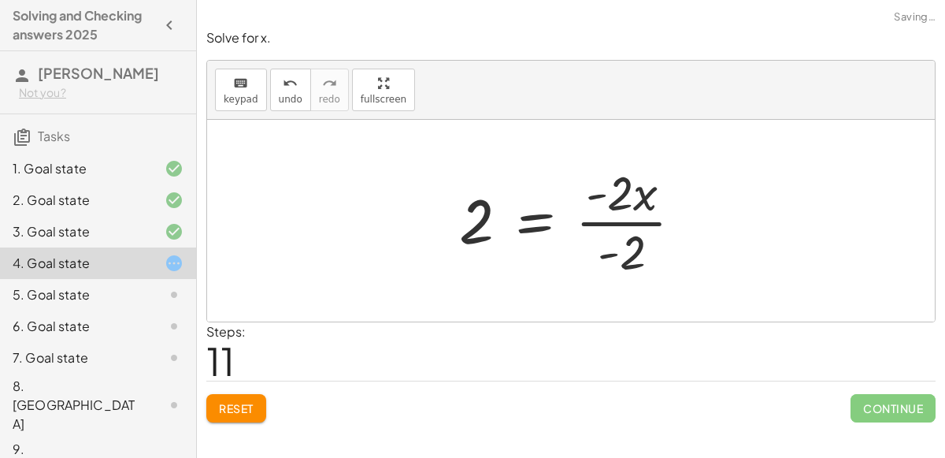
click at [648, 222] on div at bounding box center [577, 220] width 252 height 121
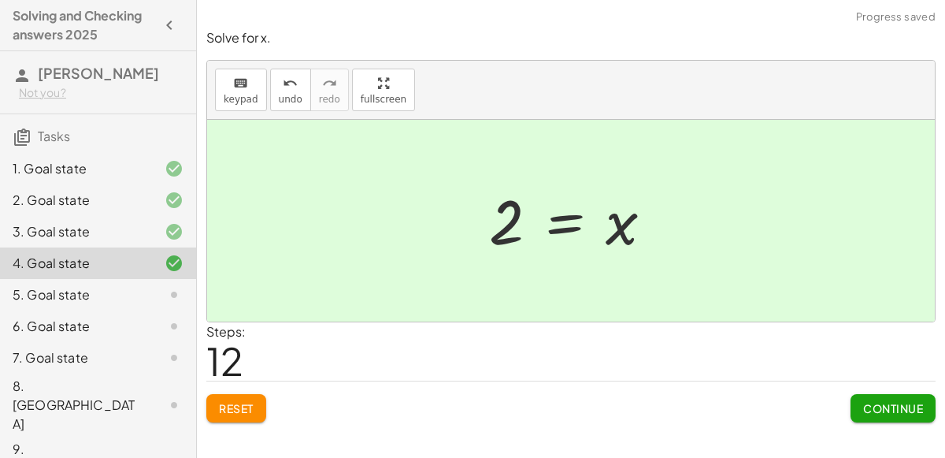
click at [904, 402] on span "Continue" at bounding box center [893, 408] width 60 height 14
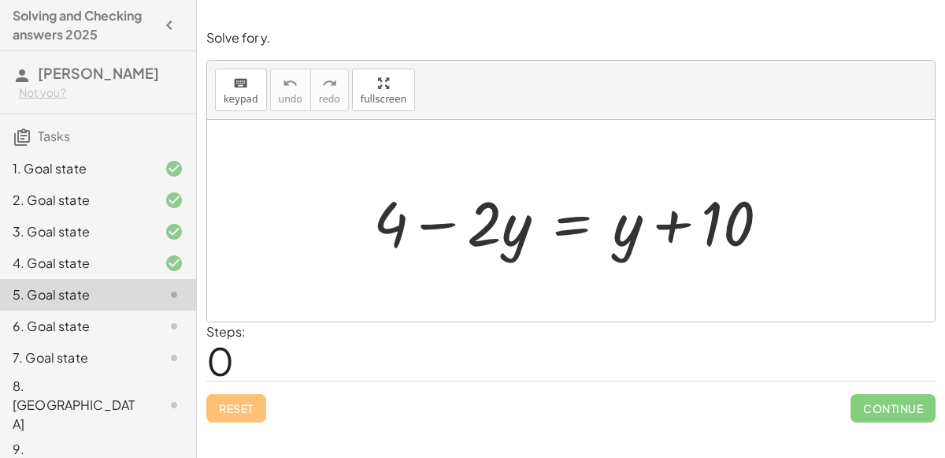
click at [571, 213] on div at bounding box center [577, 220] width 425 height 81
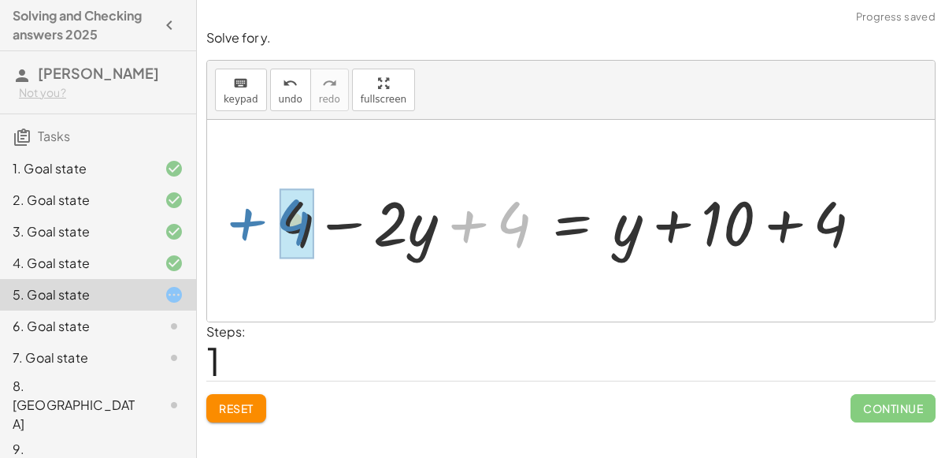
drag, startPoint x: 499, startPoint y: 220, endPoint x: 280, endPoint y: 217, distance: 219.0
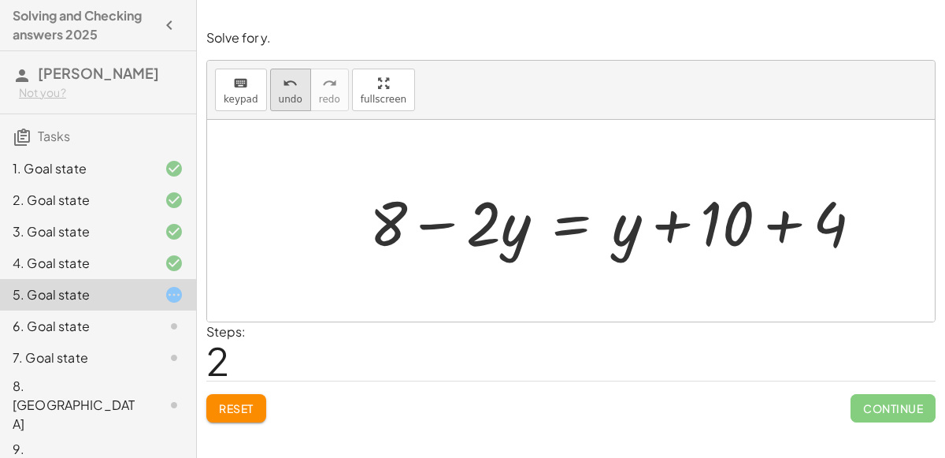
click at [289, 91] on button "undo undo" at bounding box center [290, 90] width 41 height 43
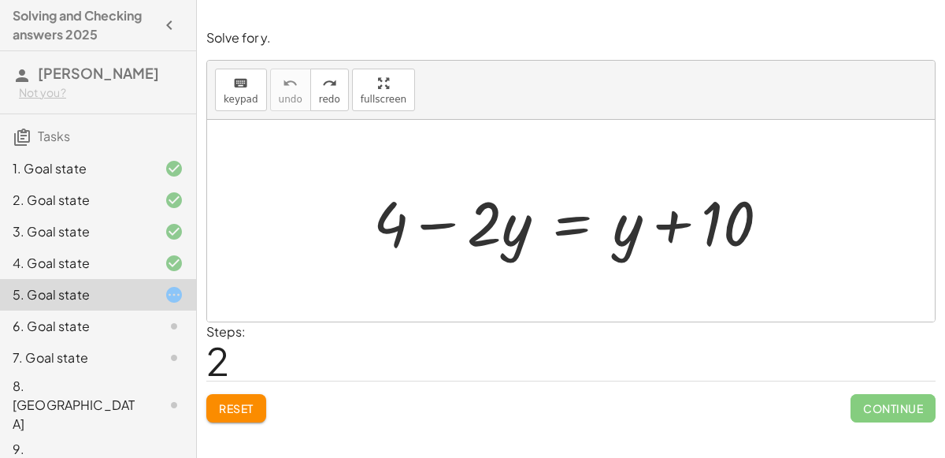
click at [235, 401] on span "Reset" at bounding box center [236, 408] width 35 height 14
click at [575, 222] on div at bounding box center [577, 220] width 425 height 81
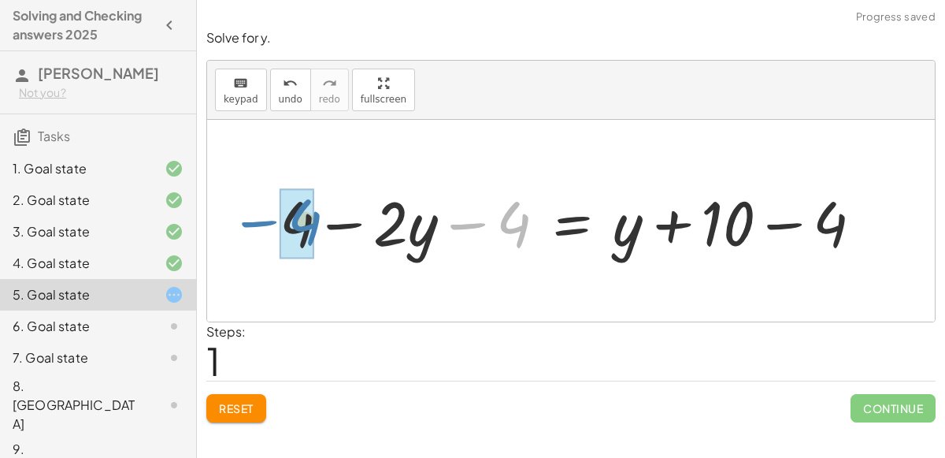
drag, startPoint x: 514, startPoint y: 212, endPoint x: 295, endPoint y: 207, distance: 219.8
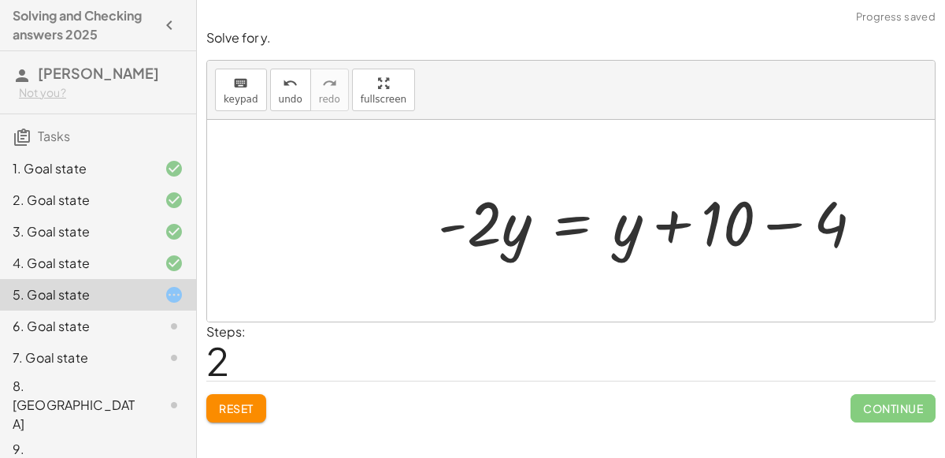
click at [783, 221] on div at bounding box center [657, 220] width 454 height 81
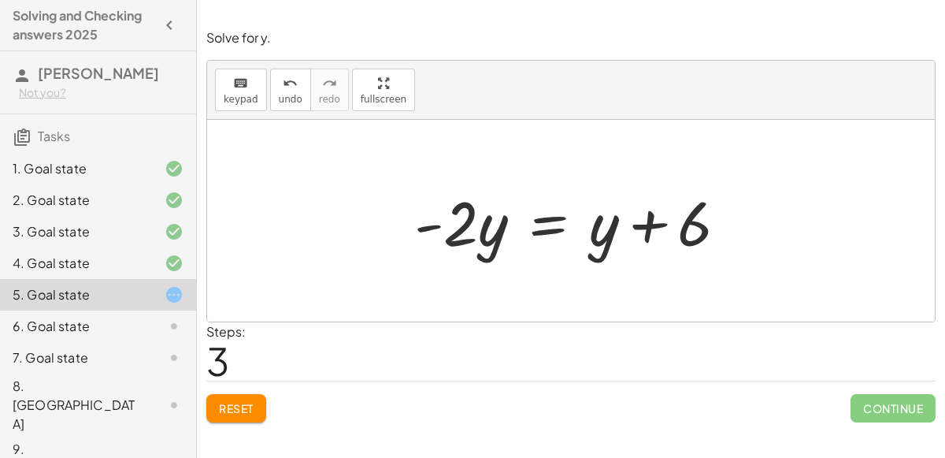
click at [554, 228] on div at bounding box center [577, 220] width 342 height 81
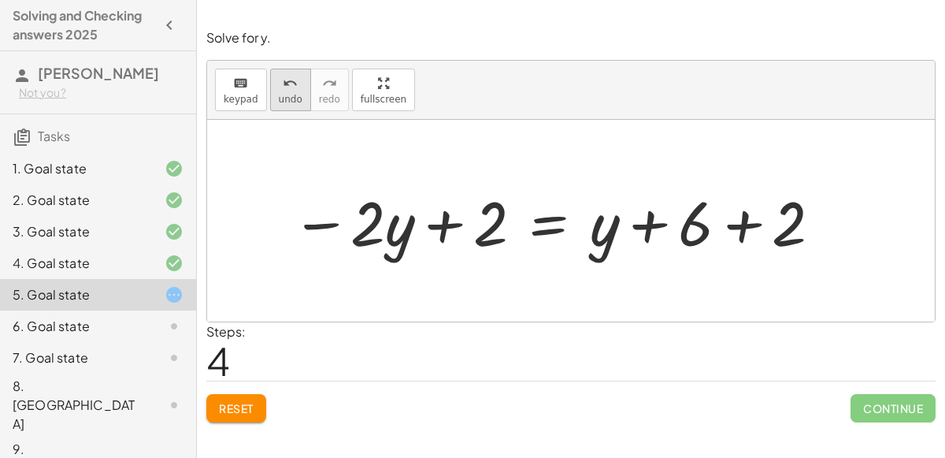
click at [292, 95] on span "undo" at bounding box center [291, 99] width 24 height 11
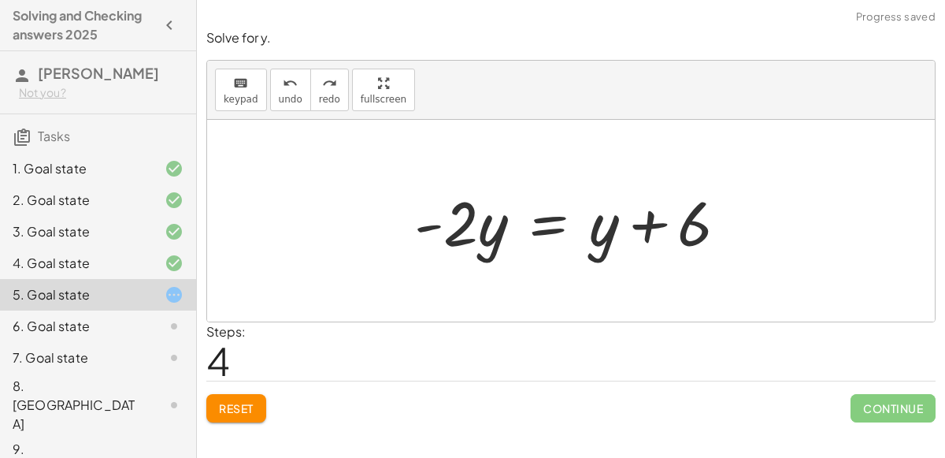
click at [551, 222] on div at bounding box center [577, 220] width 342 height 81
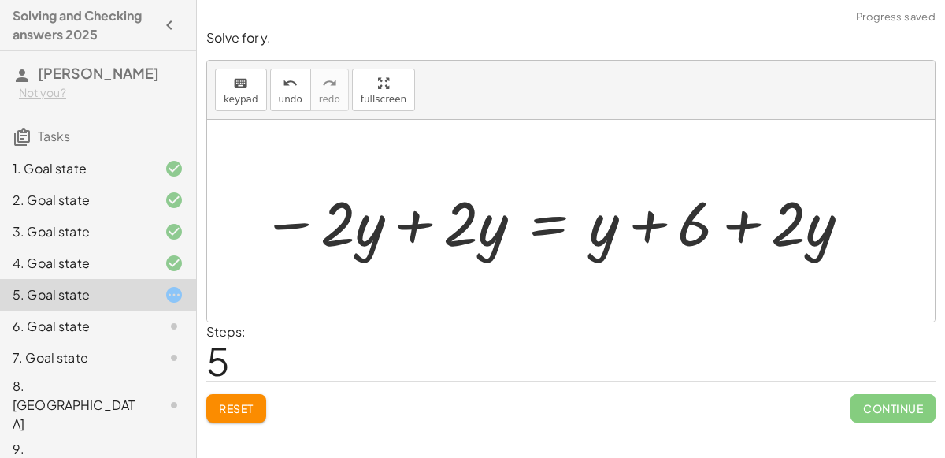
click at [417, 229] on div at bounding box center [557, 220] width 607 height 81
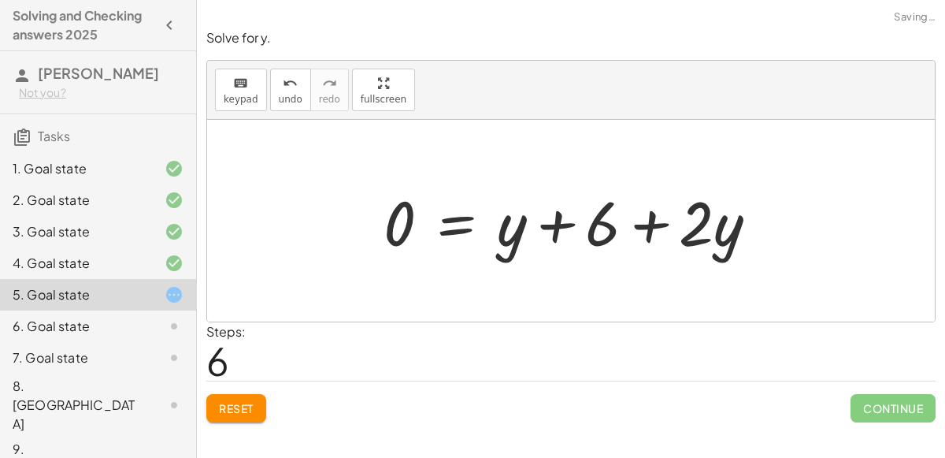
click at [817, 224] on div at bounding box center [571, 221] width 728 height 202
drag, startPoint x: 719, startPoint y: 228, endPoint x: 507, endPoint y: 212, distance: 212.4
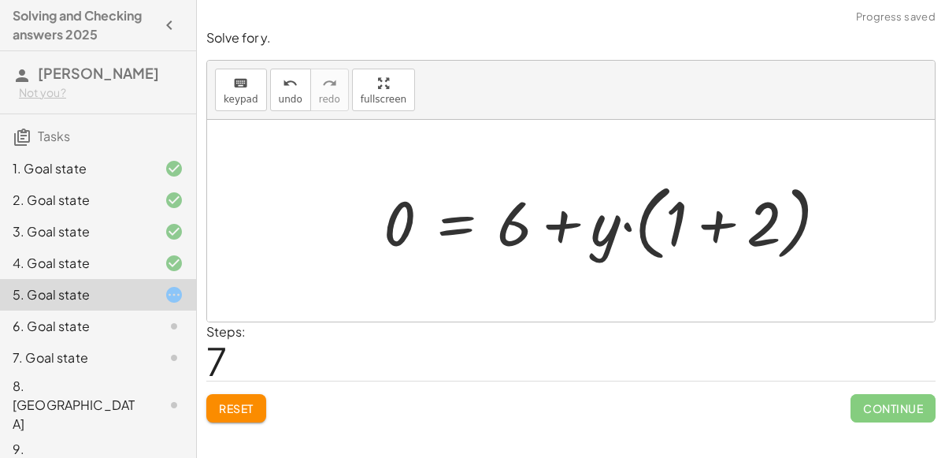
click at [710, 223] on div at bounding box center [612, 221] width 473 height 91
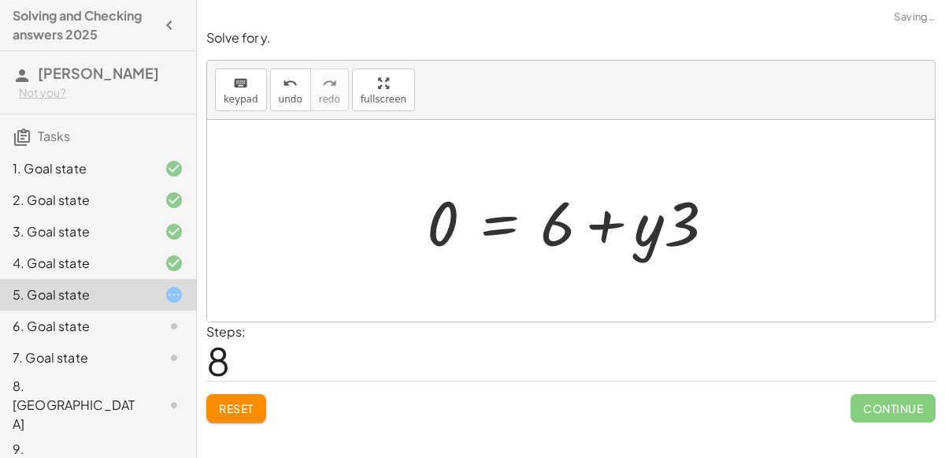
click at [647, 229] on div at bounding box center [577, 220] width 316 height 81
click at [667, 231] on div at bounding box center [577, 220] width 316 height 81
click at [511, 221] on div at bounding box center [577, 220] width 316 height 81
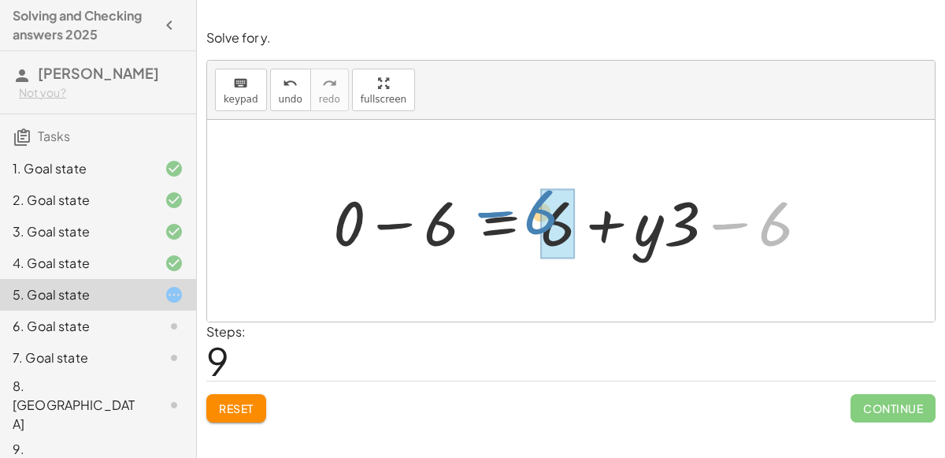
drag, startPoint x: 770, startPoint y: 226, endPoint x: 543, endPoint y: 219, distance: 227.7
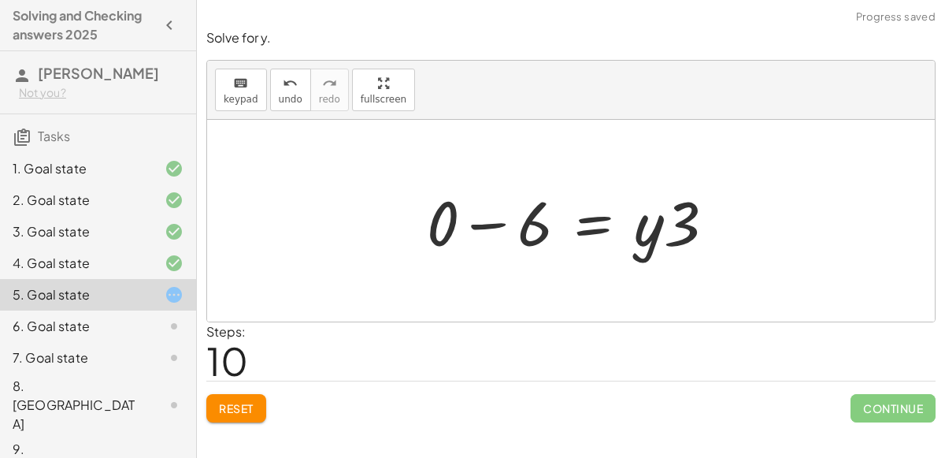
click at [448, 227] on div at bounding box center [577, 220] width 316 height 81
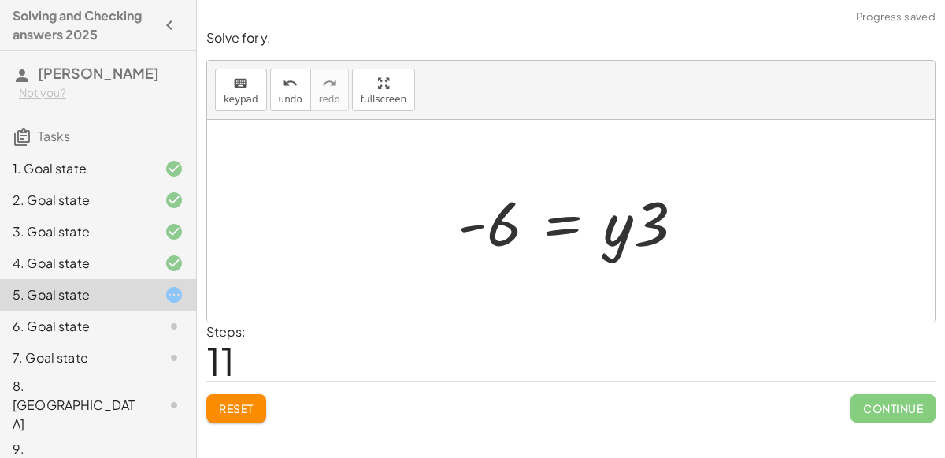
click at [573, 216] on div at bounding box center [577, 220] width 254 height 81
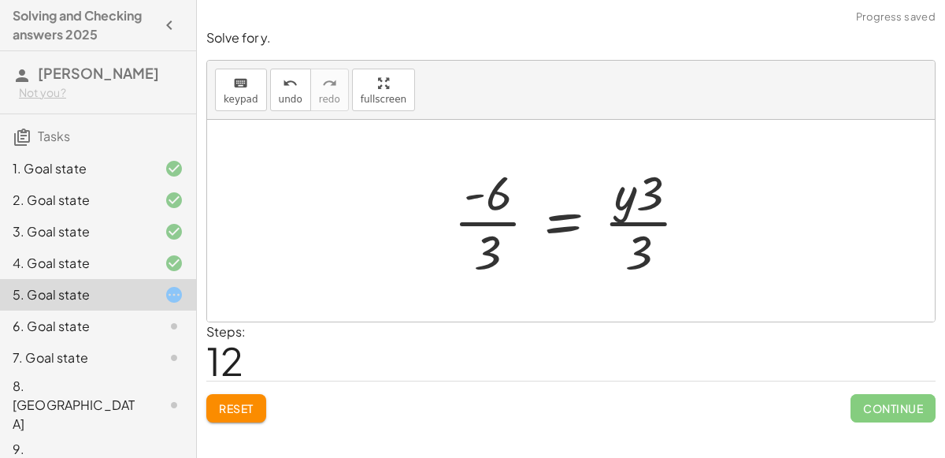
click at [637, 223] on div at bounding box center [577, 220] width 263 height 121
click at [499, 221] on div at bounding box center [577, 220] width 263 height 121
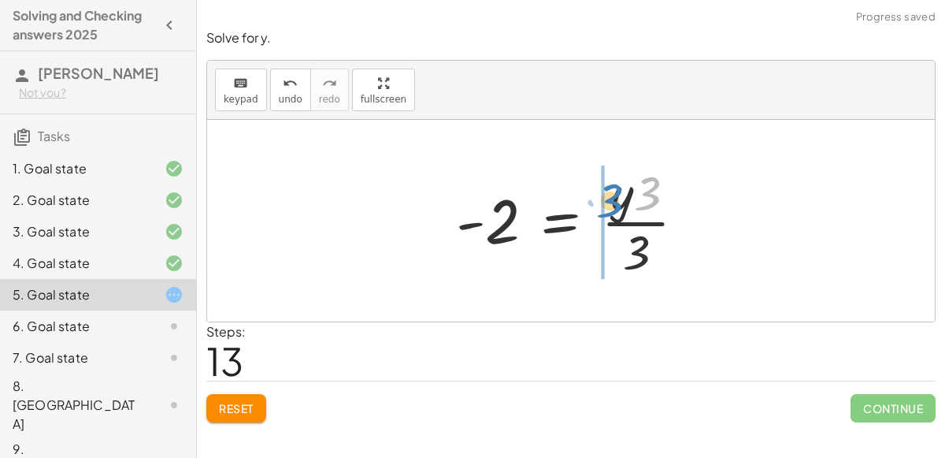
drag, startPoint x: 640, startPoint y: 197, endPoint x: 599, endPoint y: 205, distance: 41.7
click at [599, 205] on div at bounding box center [577, 220] width 258 height 121
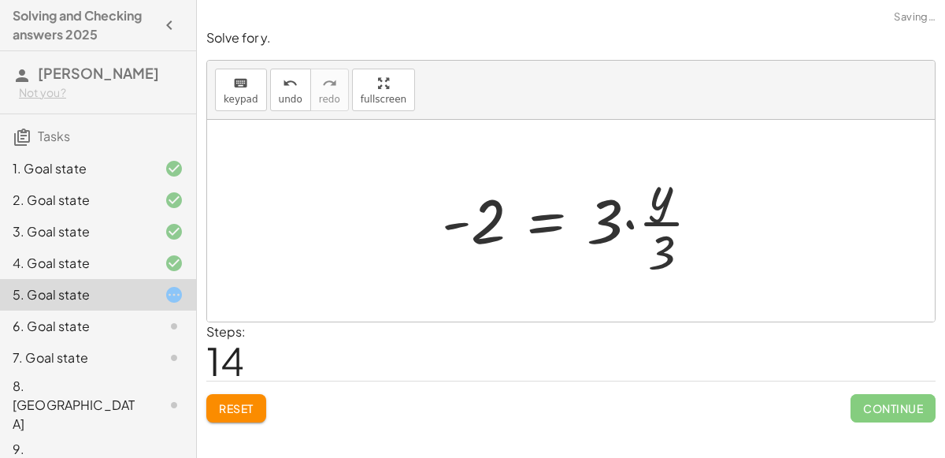
click at [628, 221] on div at bounding box center [577, 220] width 287 height 121
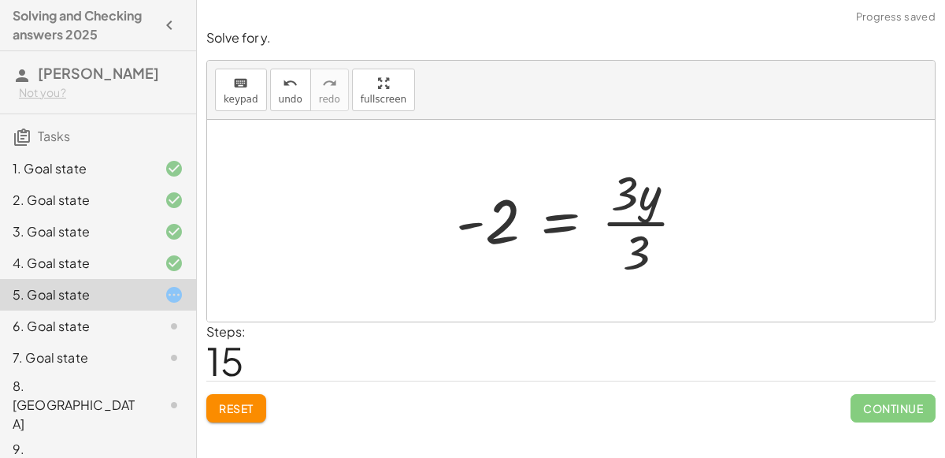
click at [638, 224] on div at bounding box center [577, 220] width 258 height 121
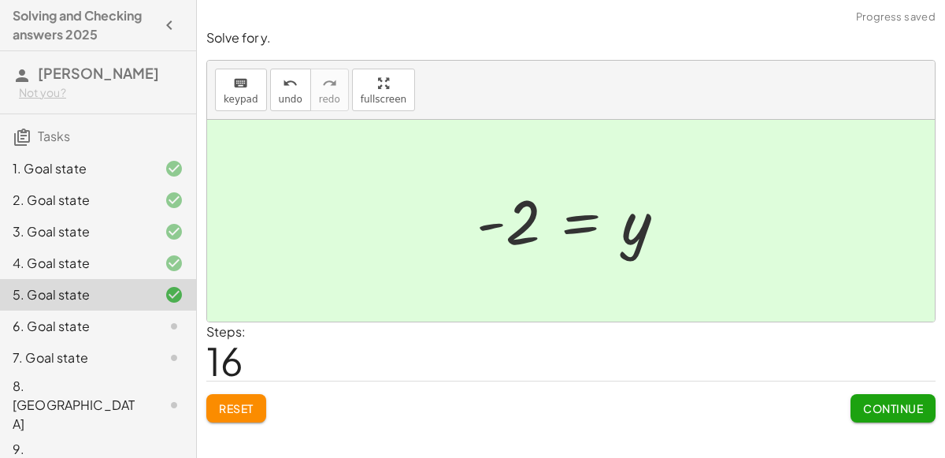
click at [894, 404] on span "Continue" at bounding box center [893, 408] width 60 height 14
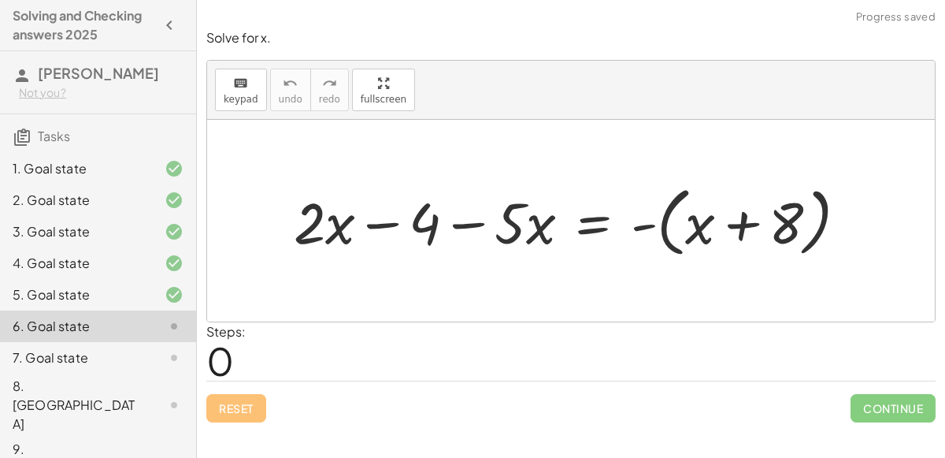
scroll to position [15, 0]
